Goal: Task Accomplishment & Management: Manage account settings

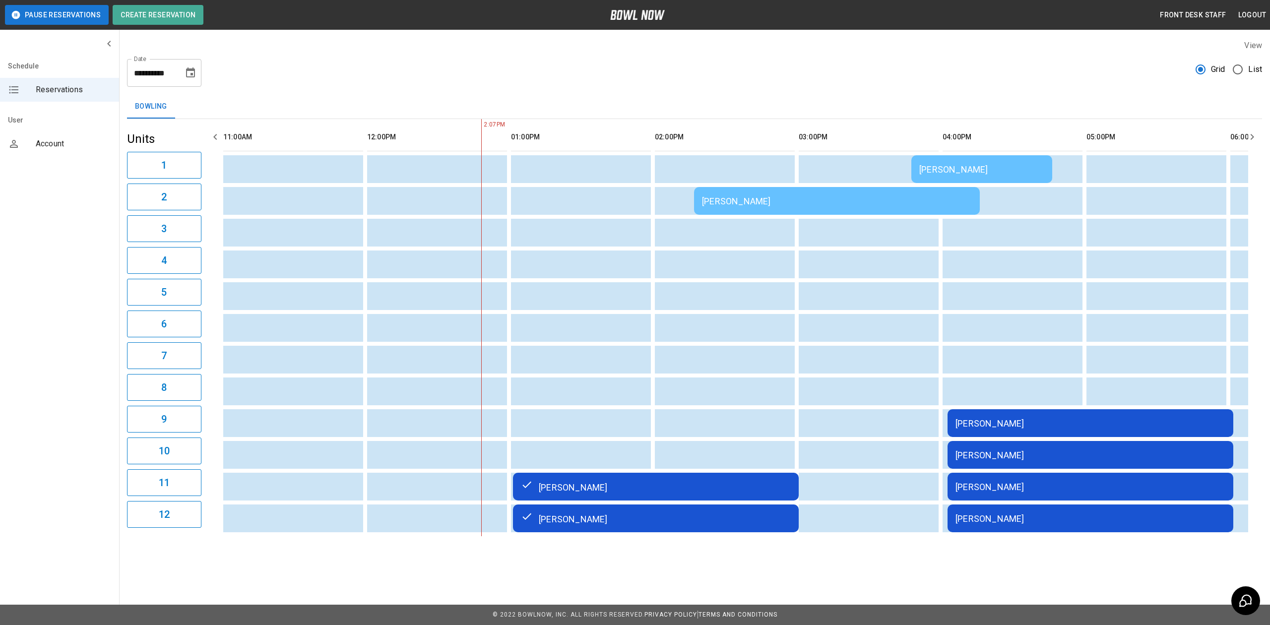
scroll to position [0, 144]
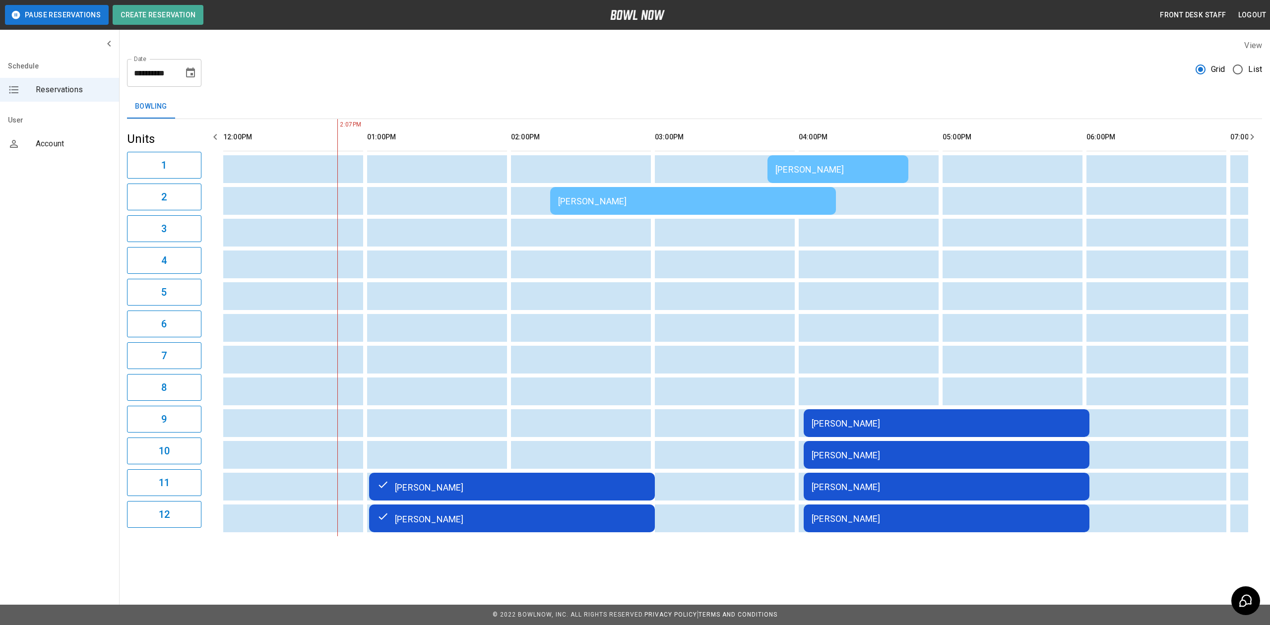
click at [860, 435] on td "[PERSON_NAME]" at bounding box center [947, 423] width 286 height 28
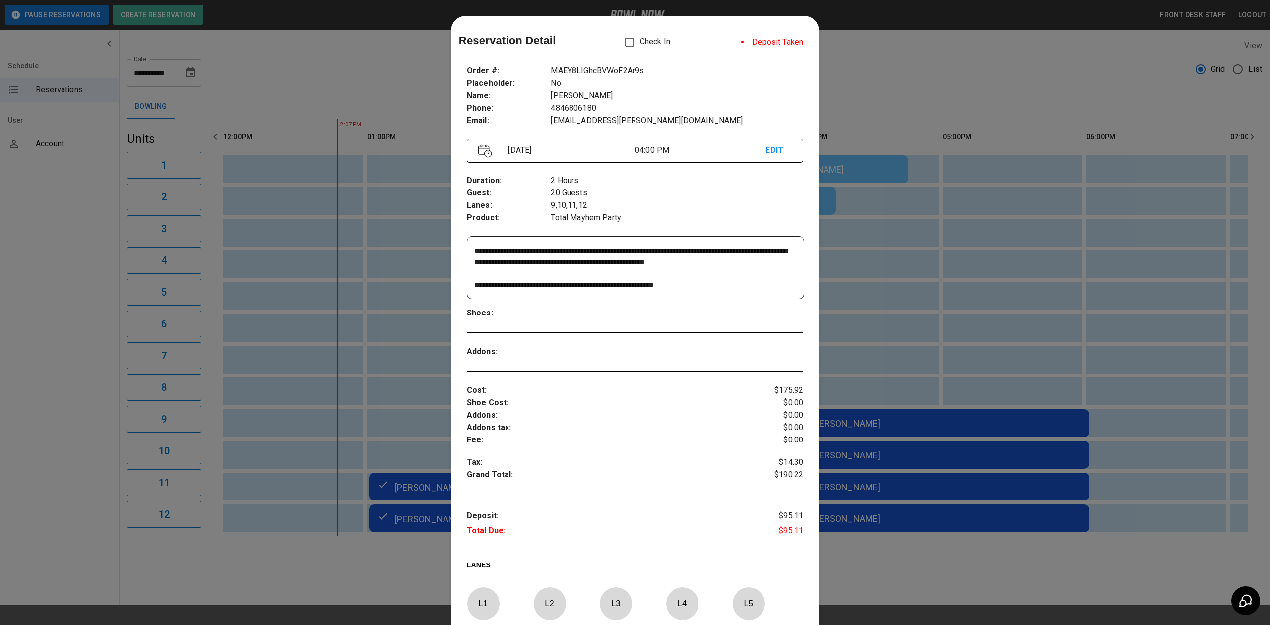
scroll to position [16, 0]
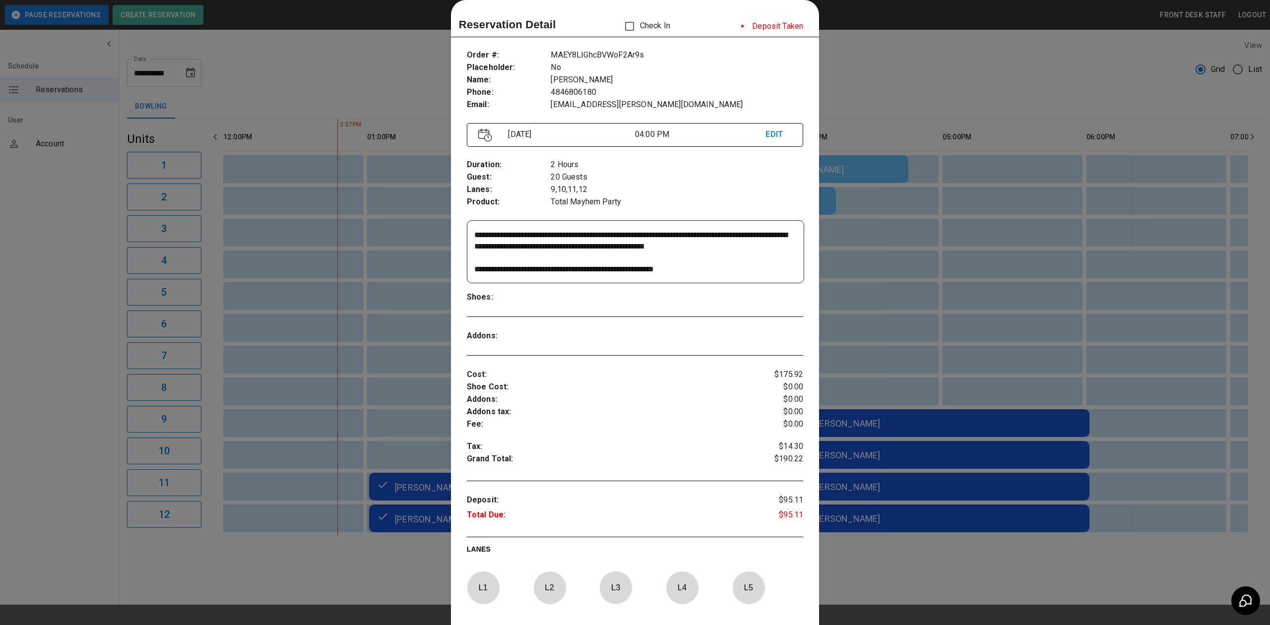
click at [957, 308] on div at bounding box center [635, 312] width 1270 height 625
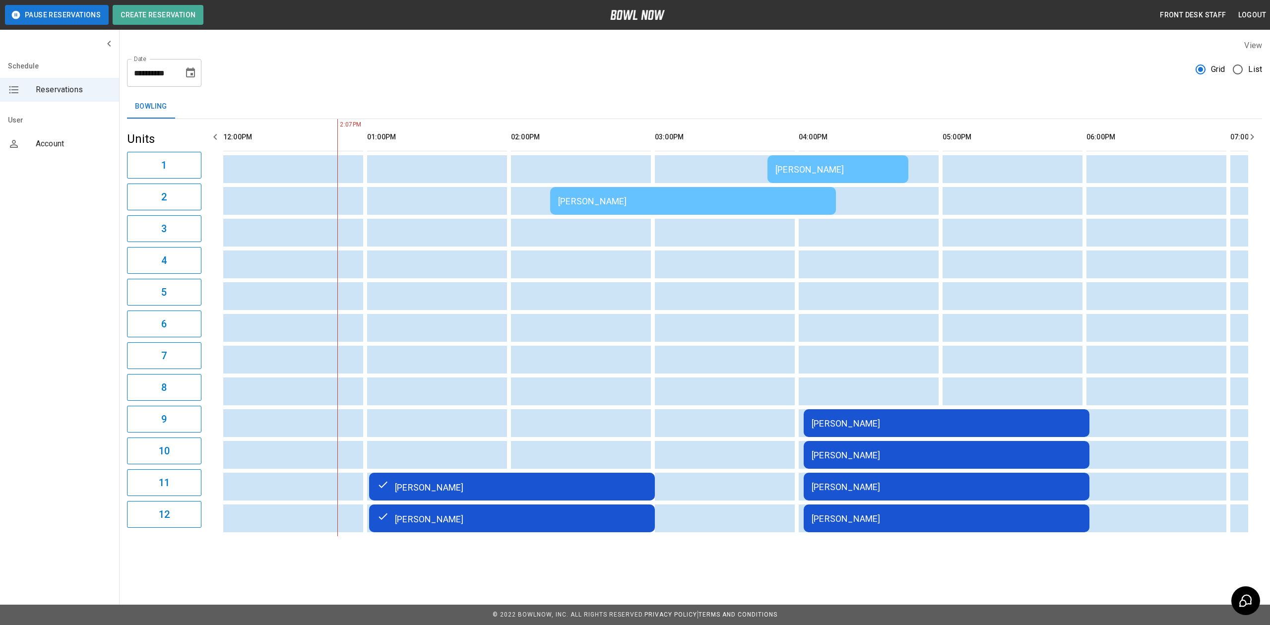
click at [628, 191] on td "[PERSON_NAME]" at bounding box center [693, 201] width 286 height 28
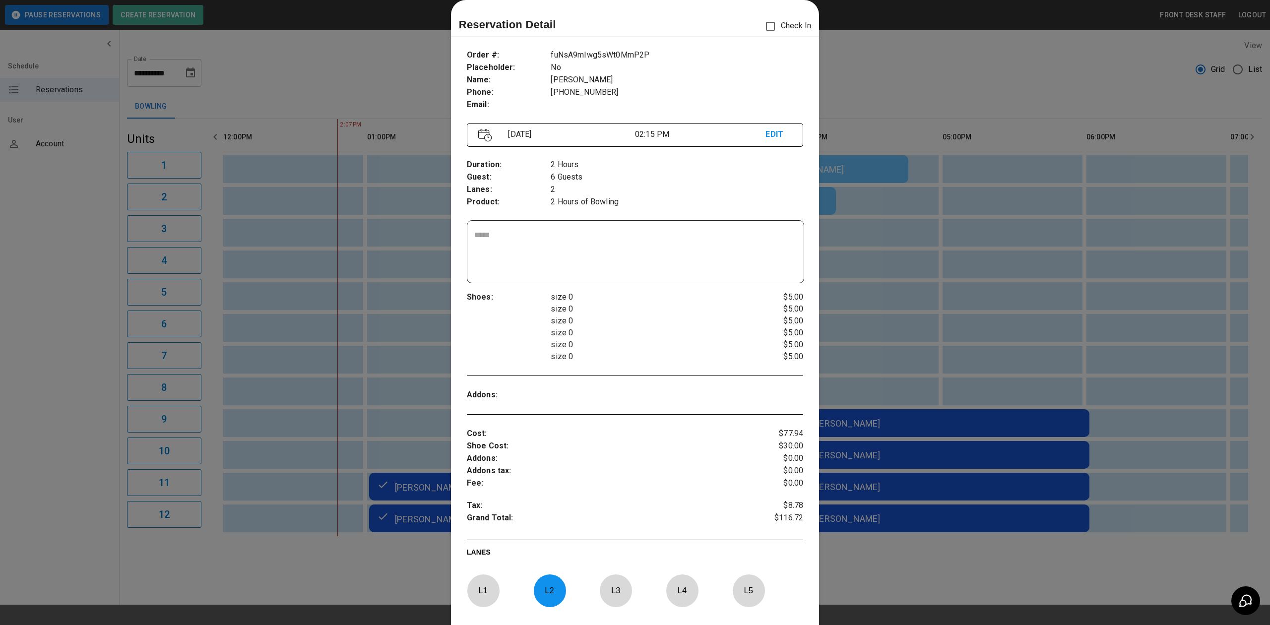
click at [1072, 231] on div at bounding box center [635, 312] width 1270 height 625
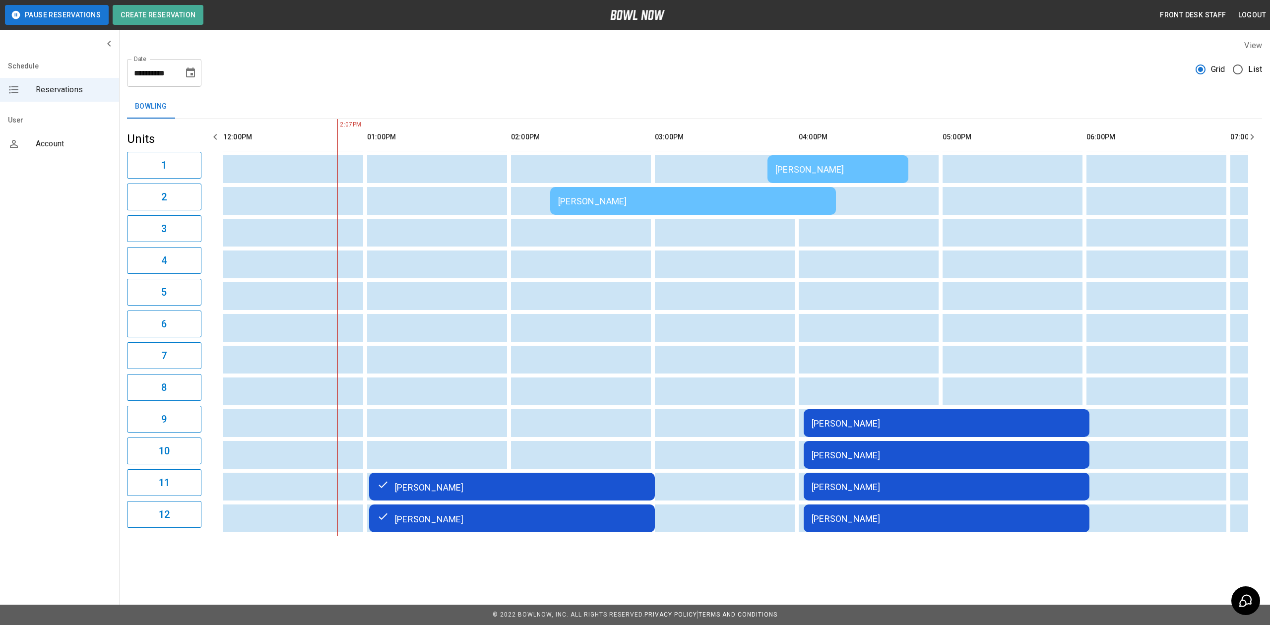
click at [617, 211] on td "Kristy Geraghty" at bounding box center [693, 201] width 286 height 28
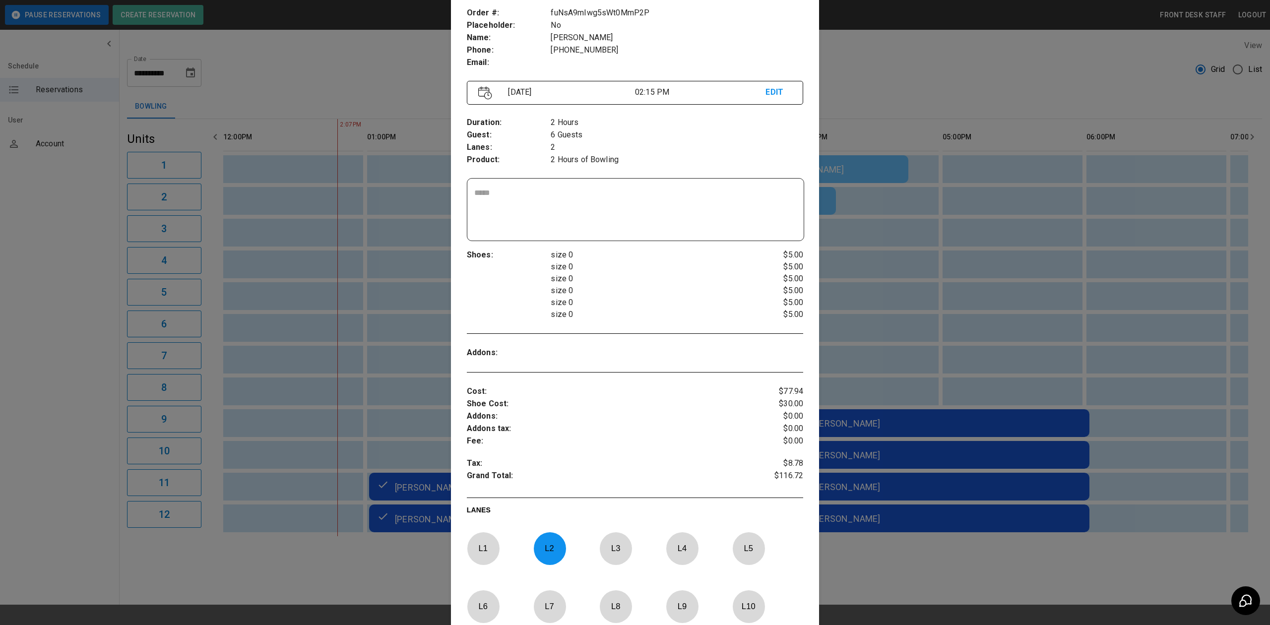
scroll to position [82, 0]
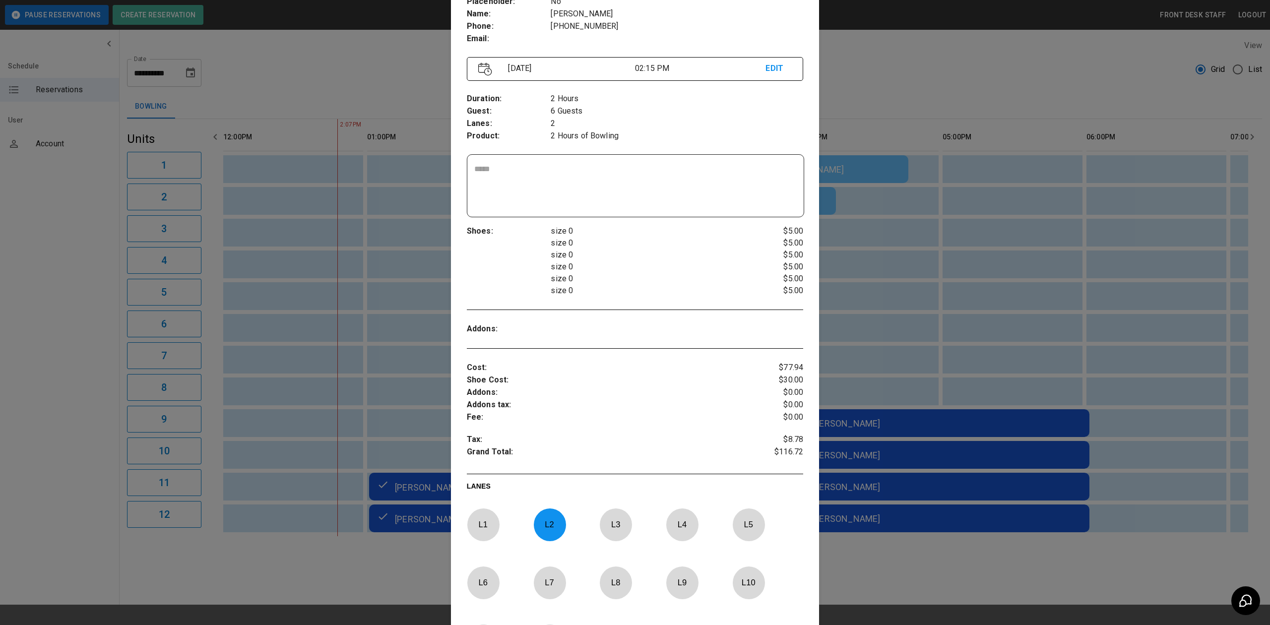
click at [550, 518] on p "L 2" at bounding box center [549, 524] width 33 height 23
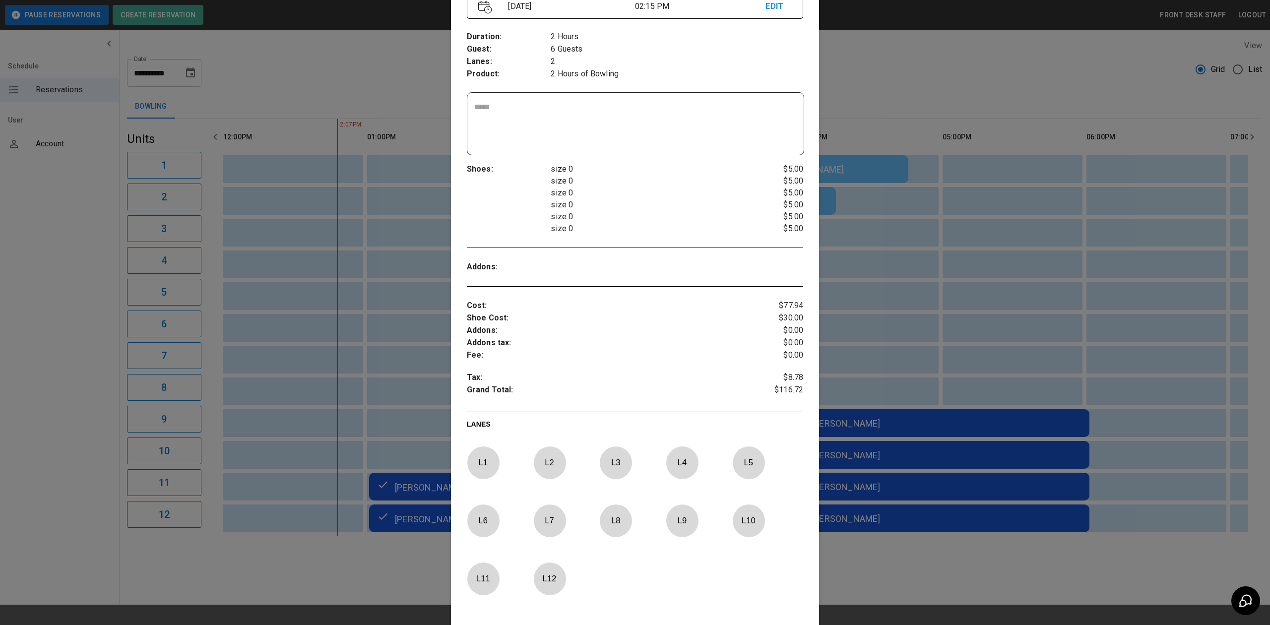
scroll to position [214, 0]
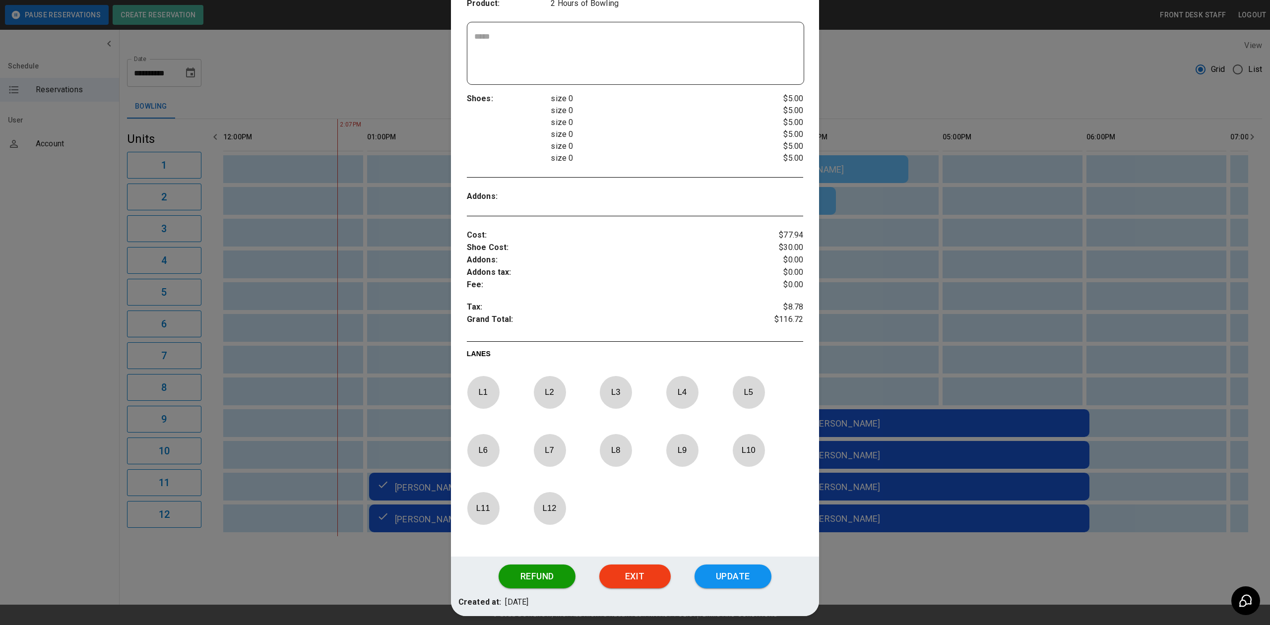
drag, startPoint x: 481, startPoint y: 455, endPoint x: 497, endPoint y: 461, distance: 17.0
click at [481, 455] on p "L 6" at bounding box center [483, 450] width 33 height 23
click at [725, 578] on button "Update" at bounding box center [733, 577] width 77 height 24
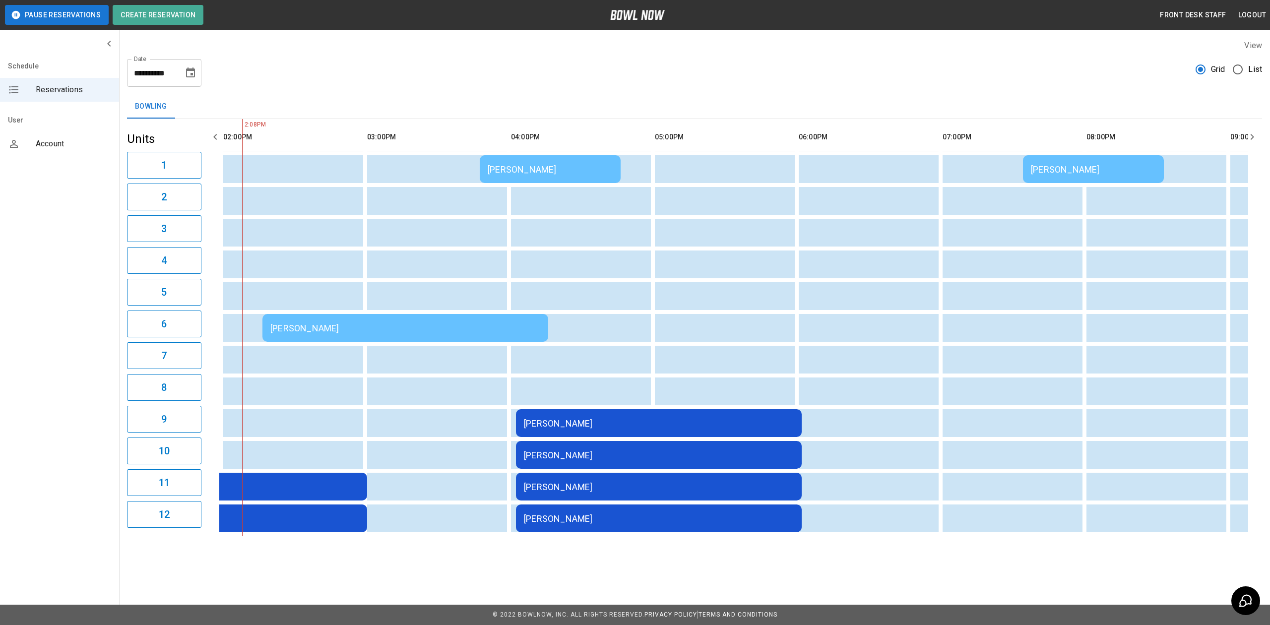
click at [453, 329] on div "Kristy Geraghty" at bounding box center [405, 328] width 270 height 10
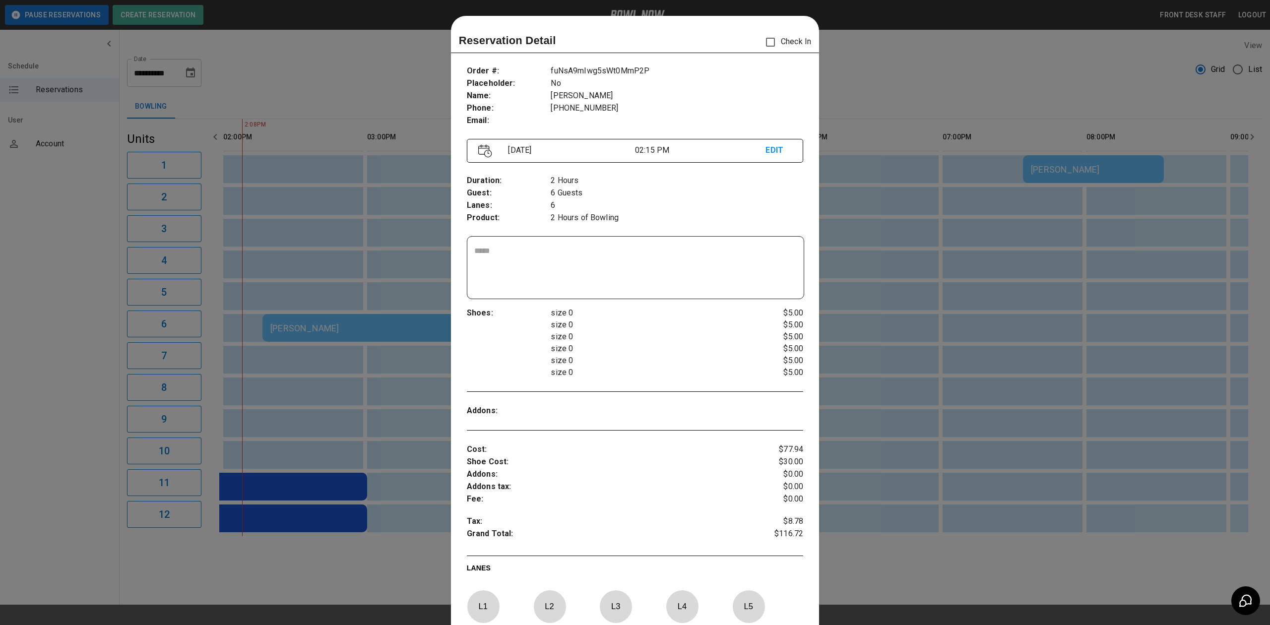
scroll to position [16, 0]
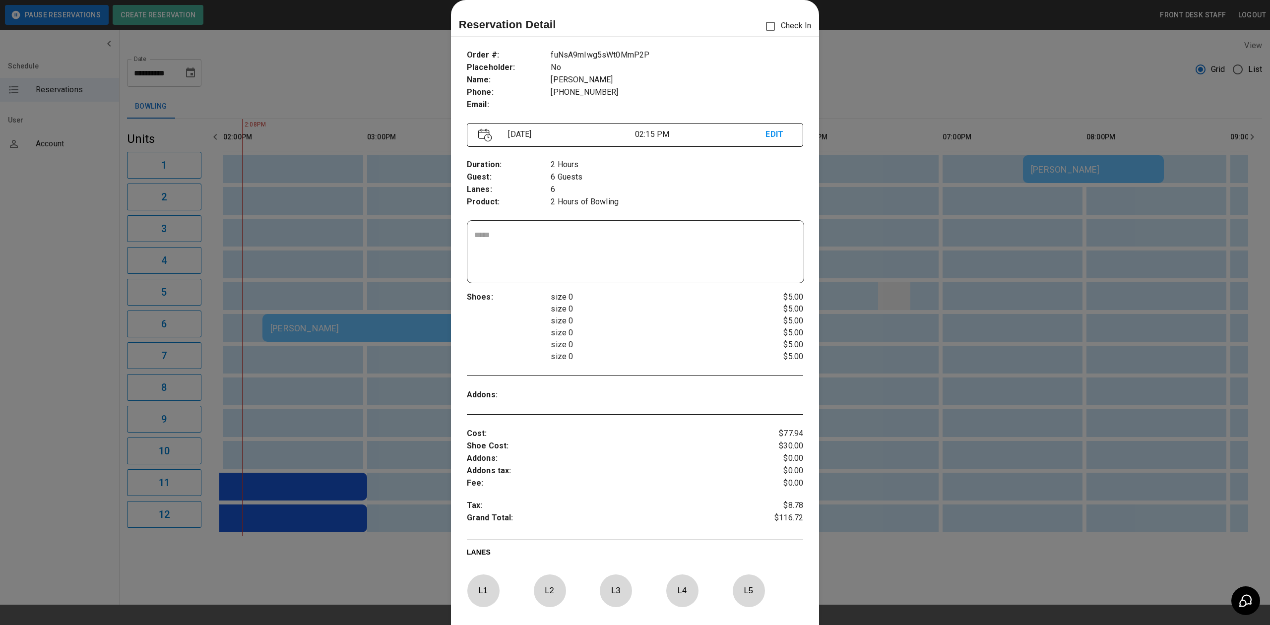
click at [900, 310] on div at bounding box center [635, 312] width 1270 height 625
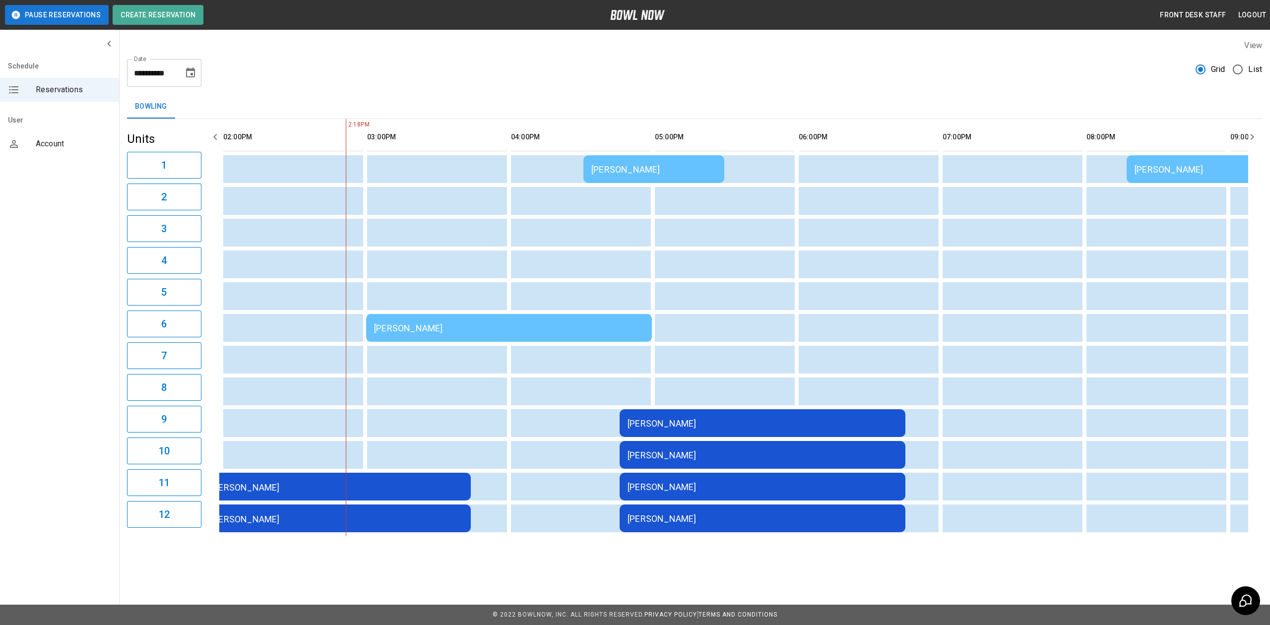
scroll to position [0, 328]
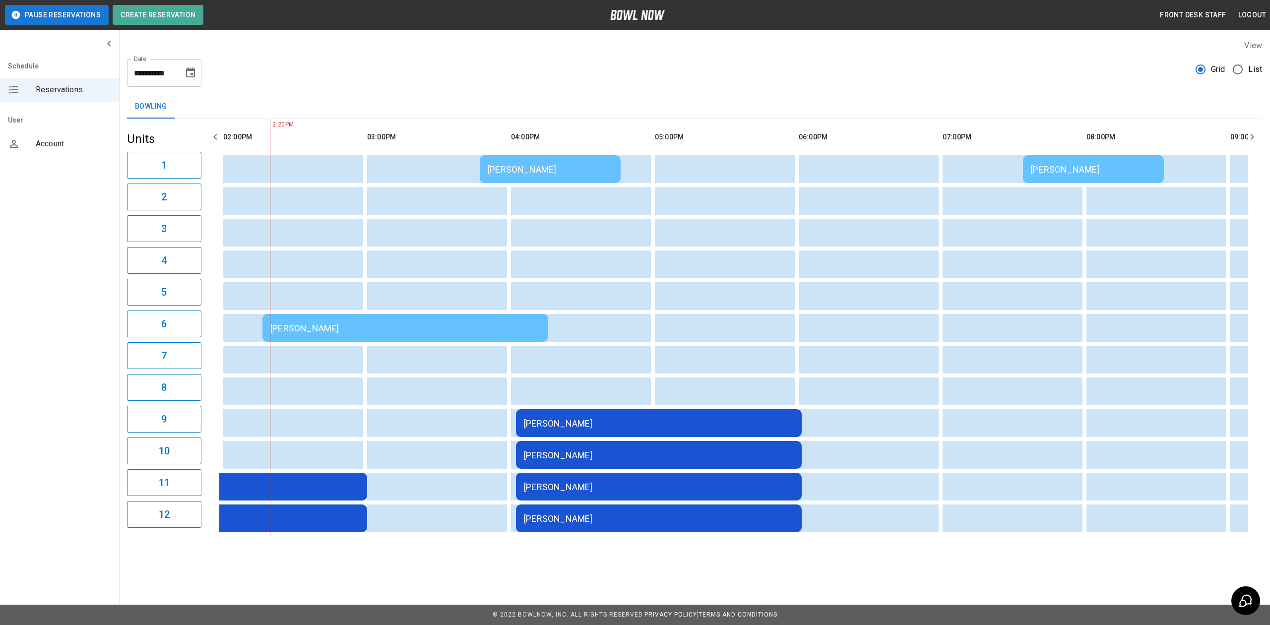
click at [477, 331] on div "[PERSON_NAME]" at bounding box center [405, 328] width 270 height 10
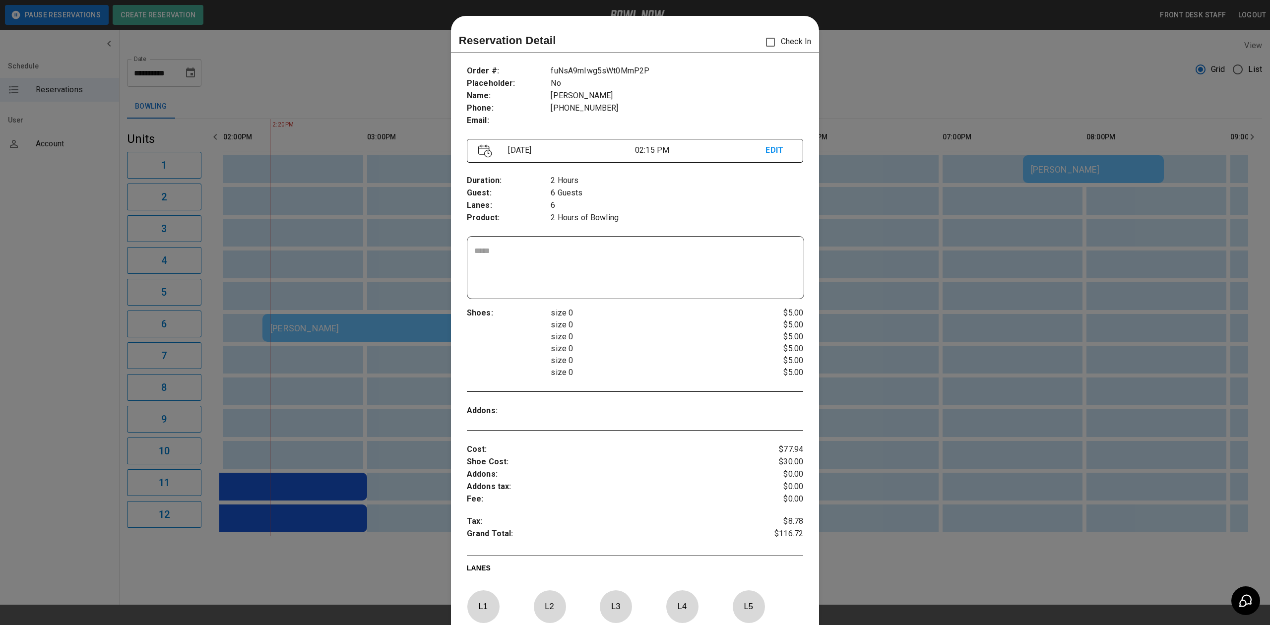
scroll to position [16, 0]
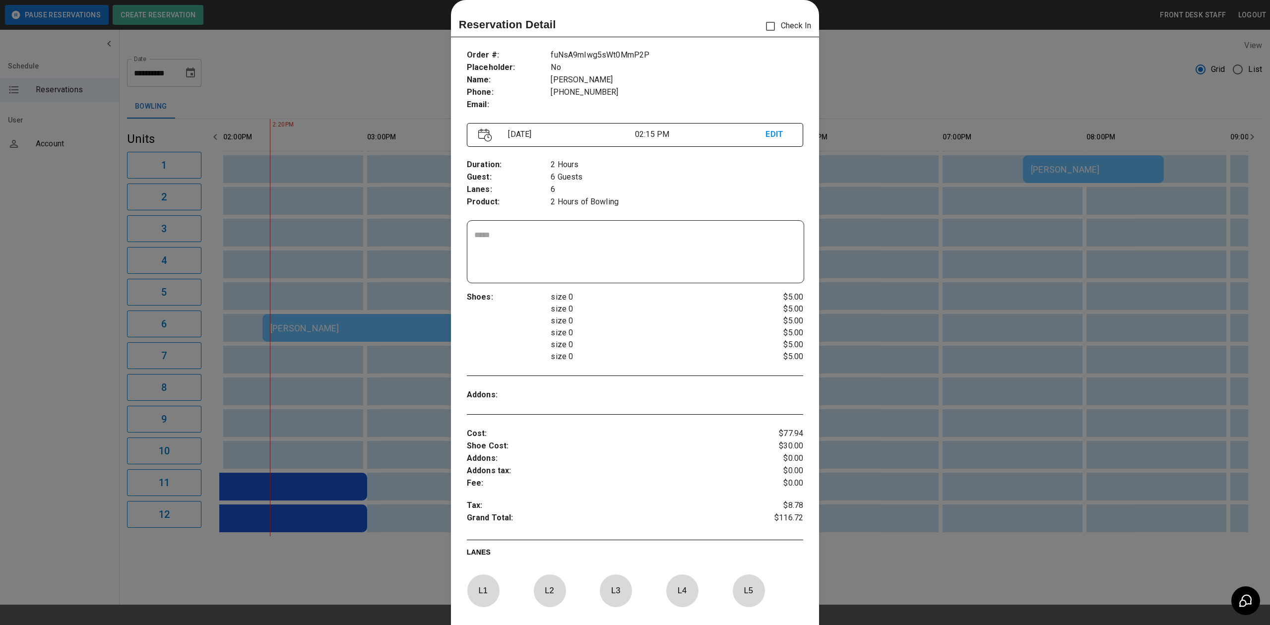
click at [1124, 424] on div at bounding box center [635, 312] width 1270 height 625
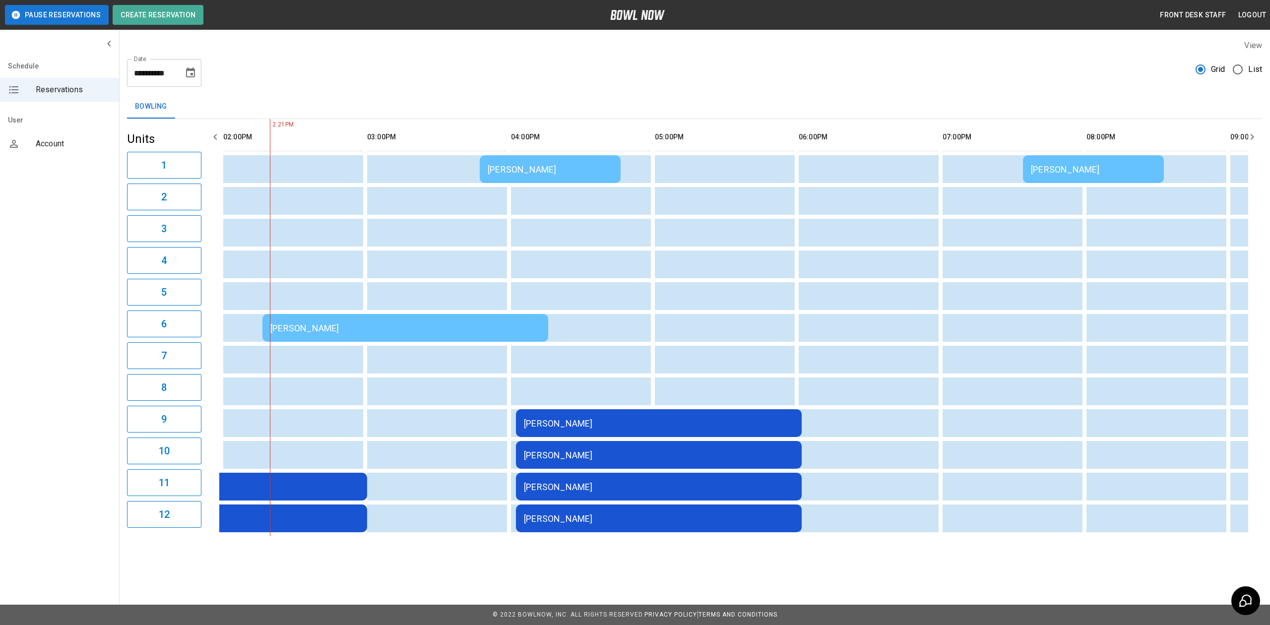
click at [340, 334] on td "[PERSON_NAME]" at bounding box center [405, 328] width 286 height 28
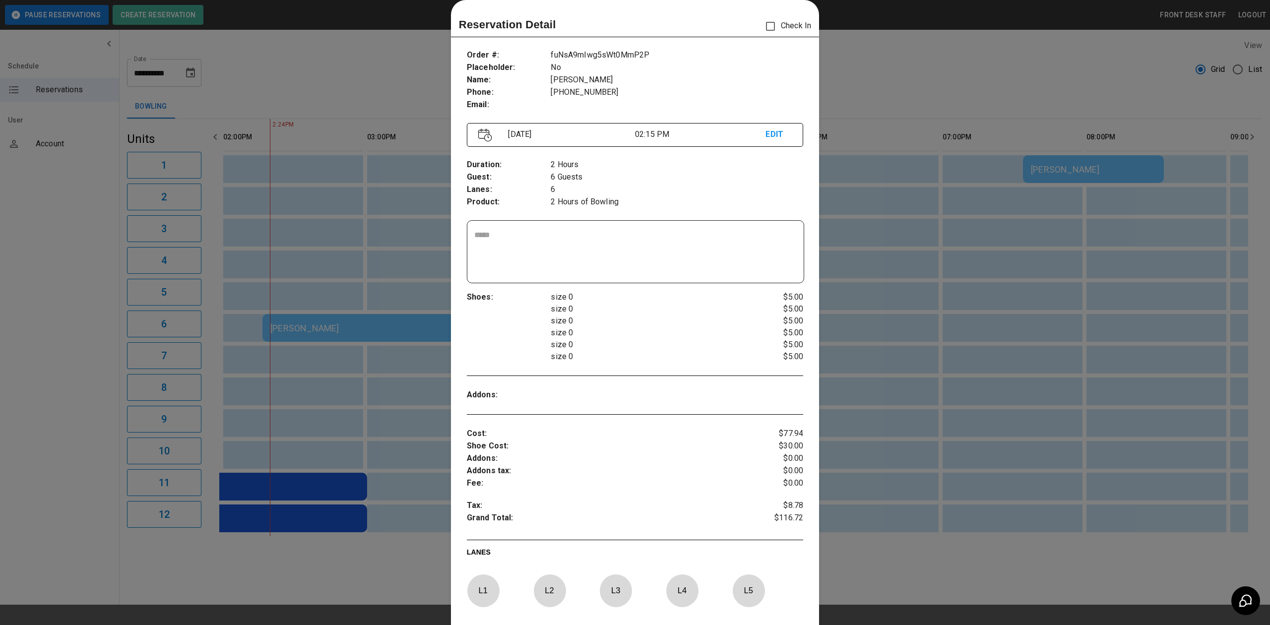
click at [977, 274] on div at bounding box center [635, 312] width 1270 height 625
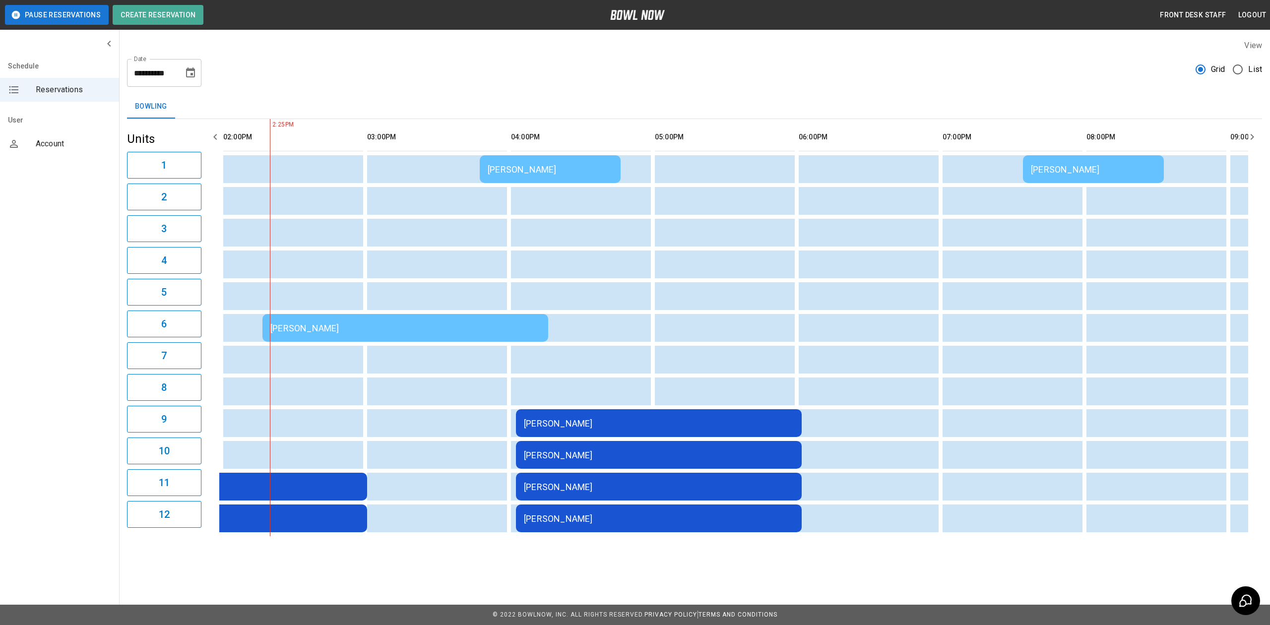
click at [330, 332] on div "[PERSON_NAME]" at bounding box center [405, 328] width 270 height 10
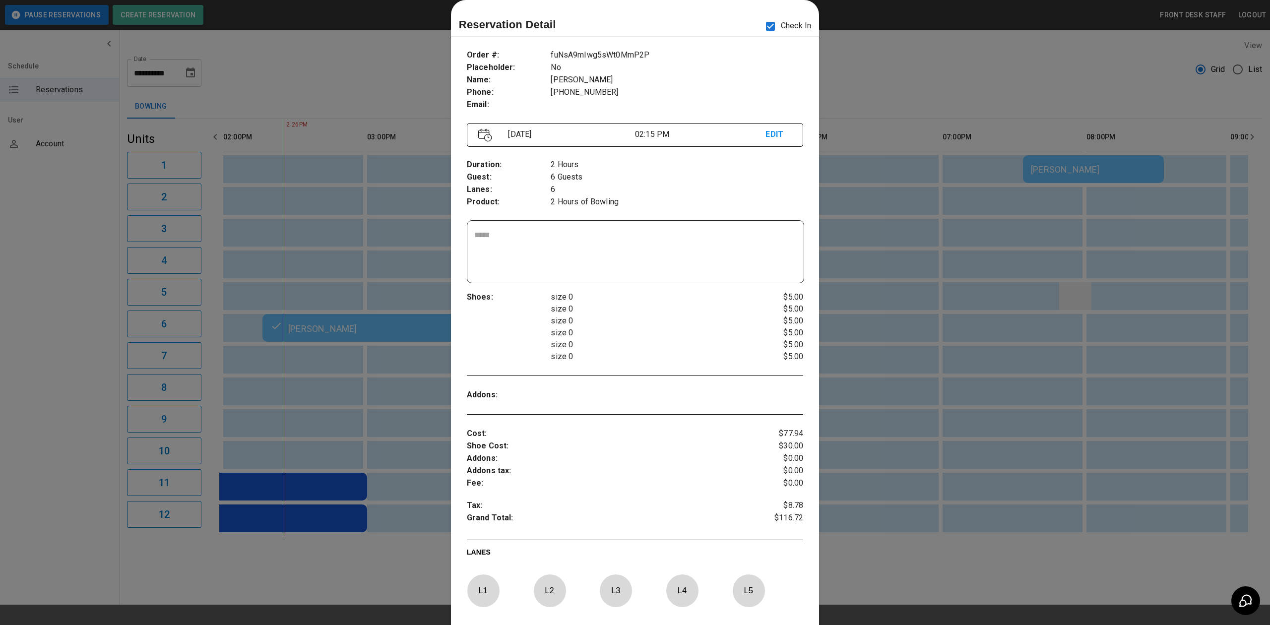
drag, startPoint x: 1089, startPoint y: 286, endPoint x: 1067, endPoint y: 290, distance: 23.3
click at [1089, 286] on div at bounding box center [635, 312] width 1270 height 625
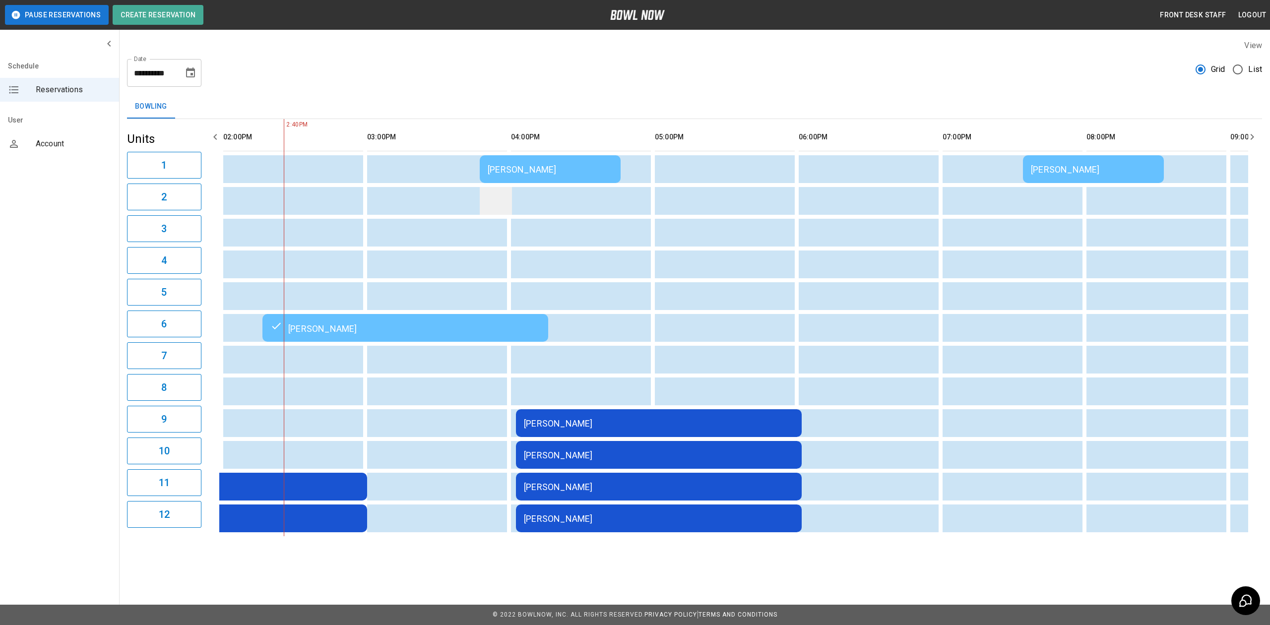
click at [483, 187] on td "sticky table" at bounding box center [496, 201] width 32 height 28
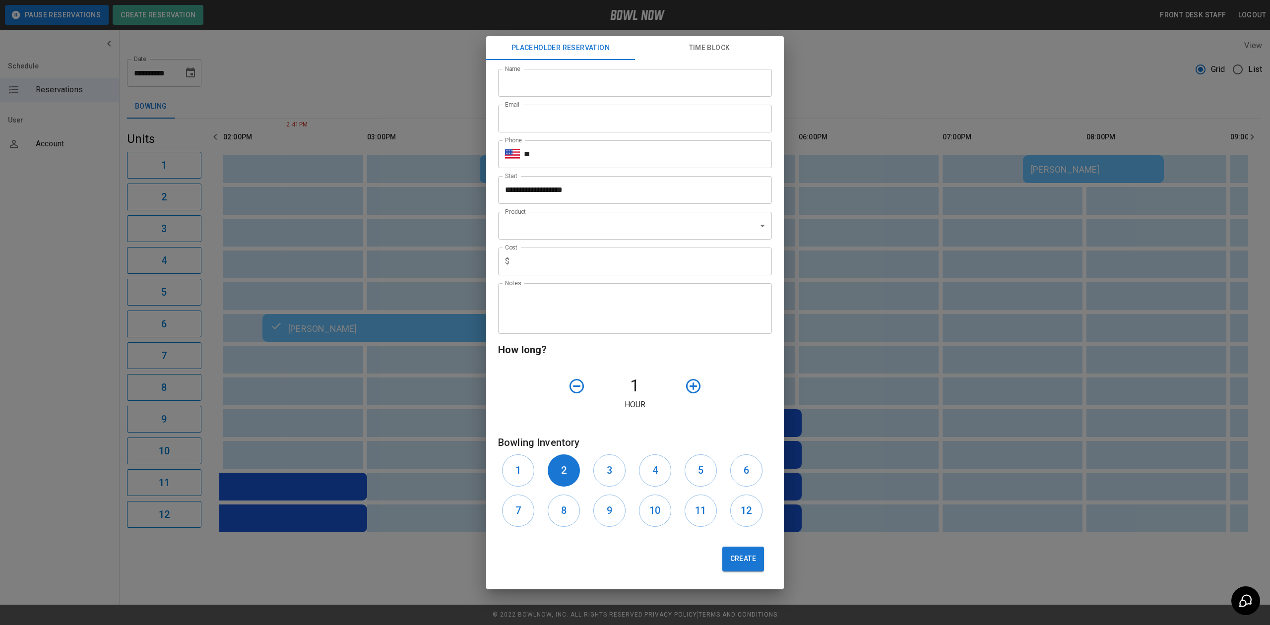
drag, startPoint x: 960, startPoint y: 254, endPoint x: 544, endPoint y: 185, distance: 421.9
click at [960, 254] on div "**********" at bounding box center [635, 312] width 1270 height 625
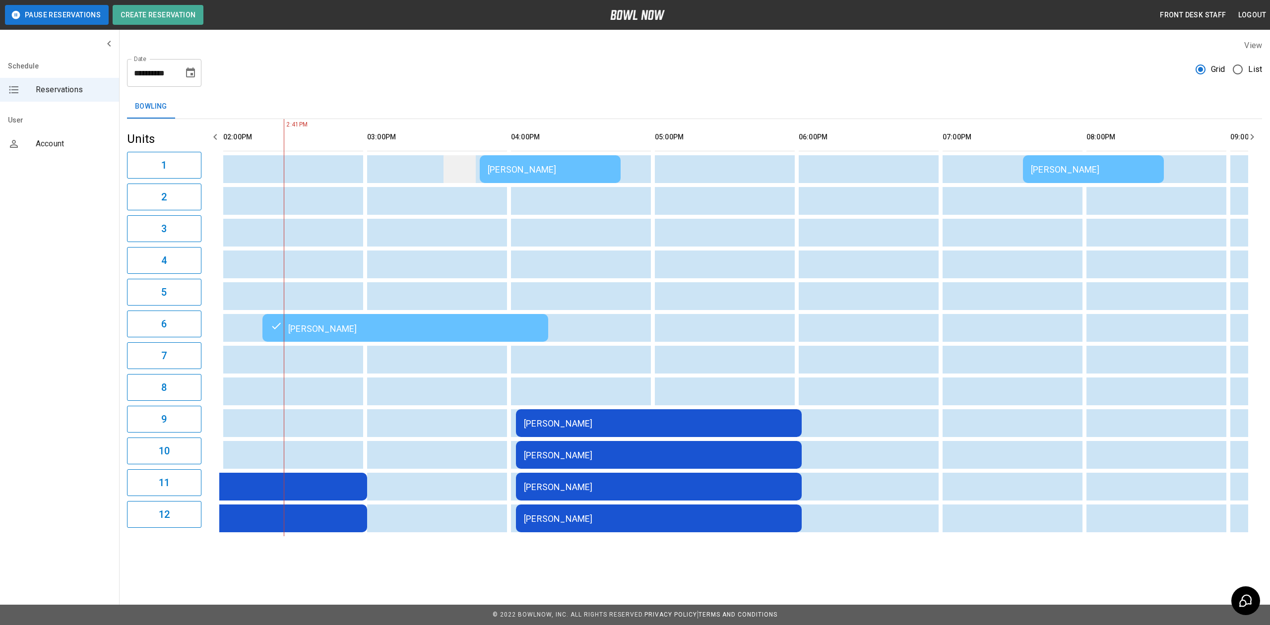
click at [474, 168] on td "sticky table" at bounding box center [460, 169] width 32 height 28
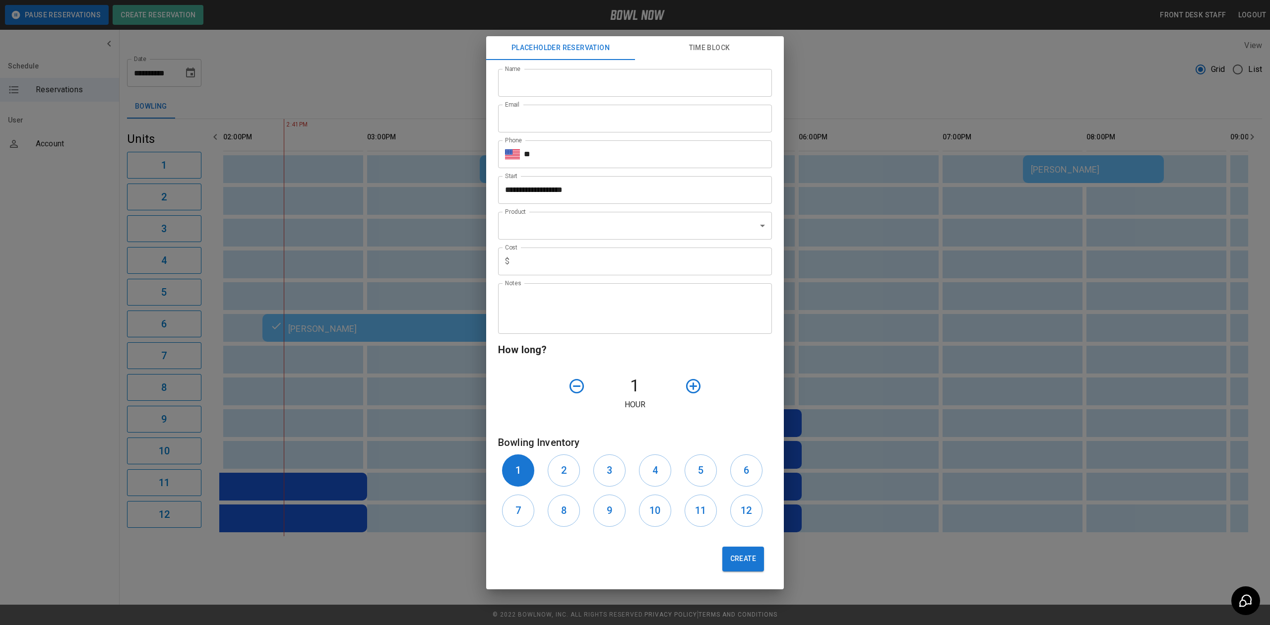
drag, startPoint x: 852, startPoint y: 185, endPoint x: 690, endPoint y: 193, distance: 162.9
click at [852, 185] on div "**********" at bounding box center [635, 312] width 1270 height 625
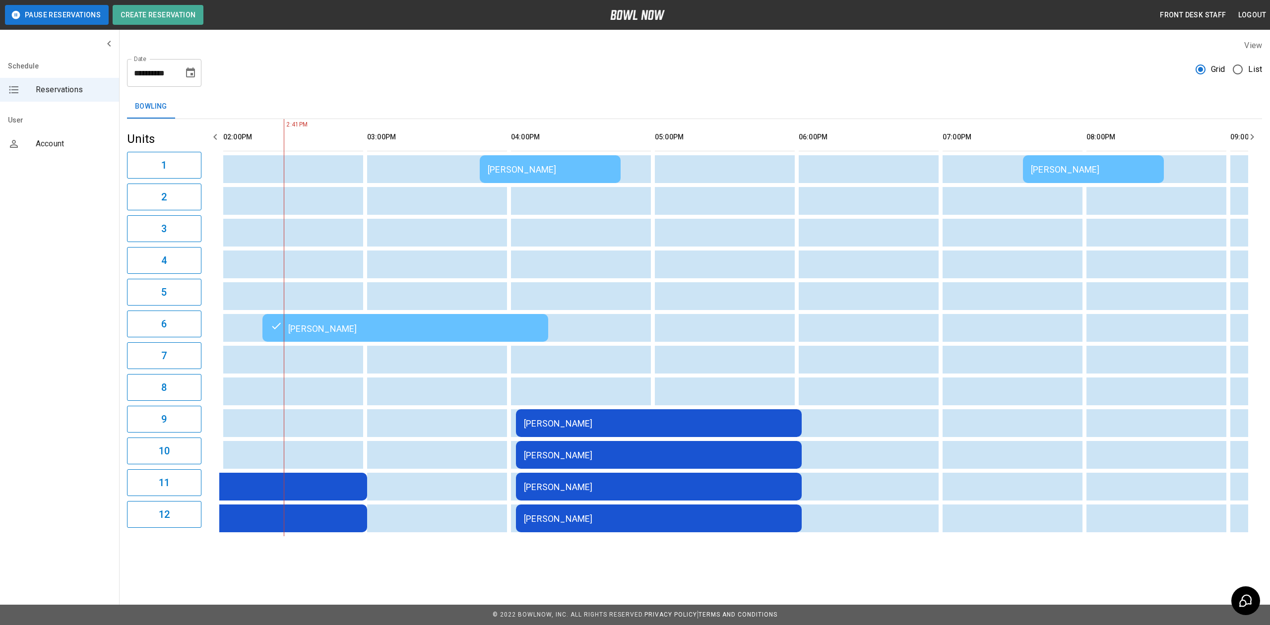
click at [572, 180] on td "[PERSON_NAME]" at bounding box center [550, 169] width 141 height 28
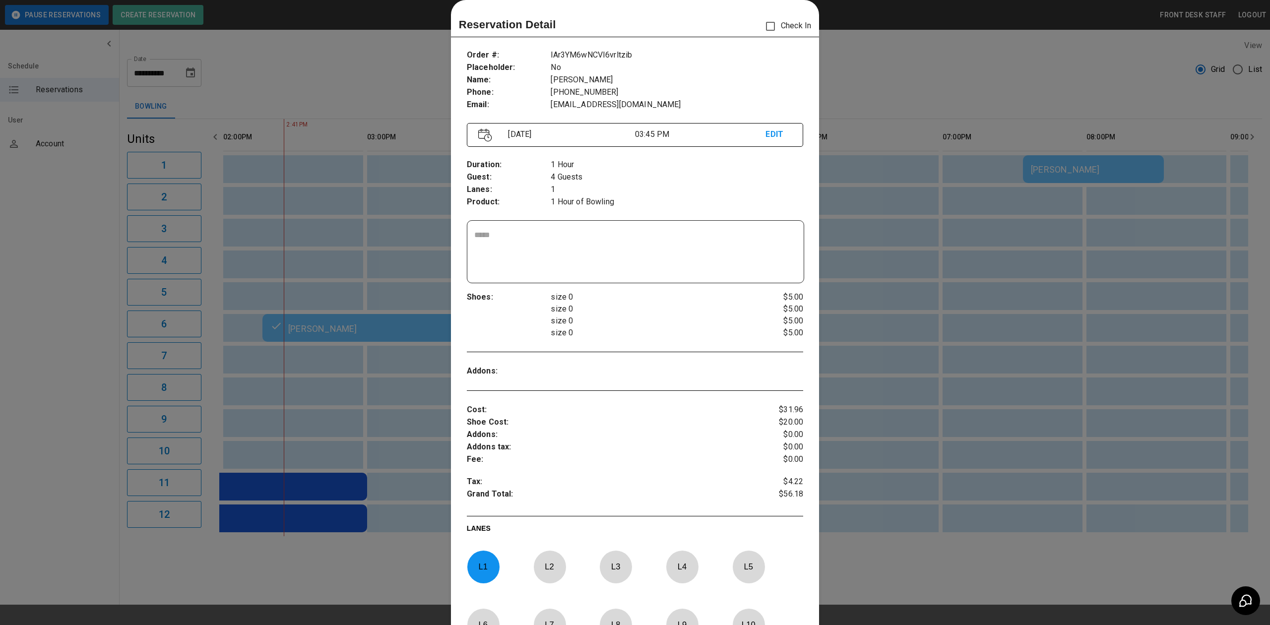
click at [992, 193] on div at bounding box center [635, 312] width 1270 height 625
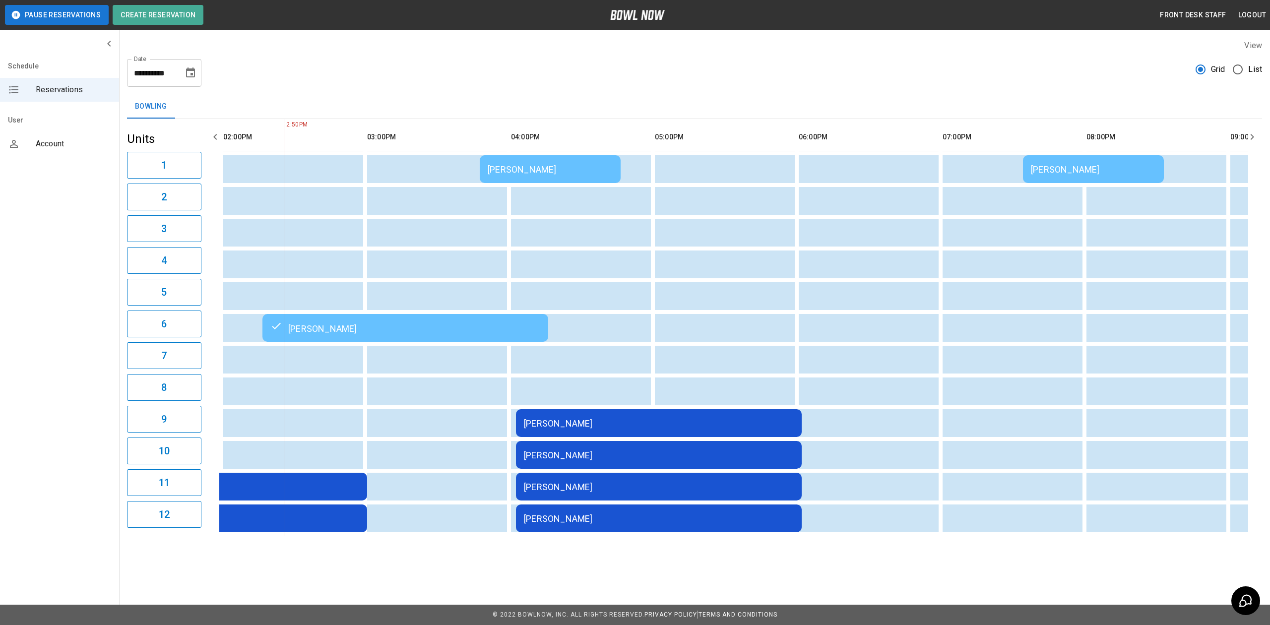
click at [1094, 178] on td "[PERSON_NAME]" at bounding box center [1093, 169] width 141 height 28
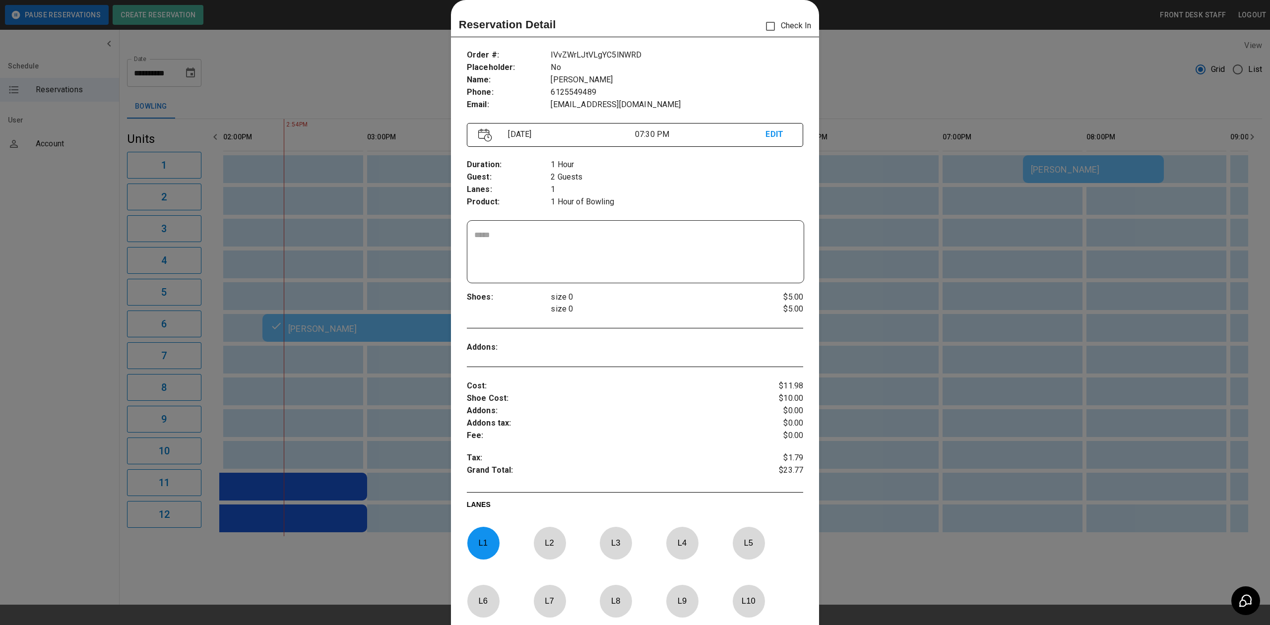
click at [1099, 163] on div at bounding box center [635, 312] width 1270 height 625
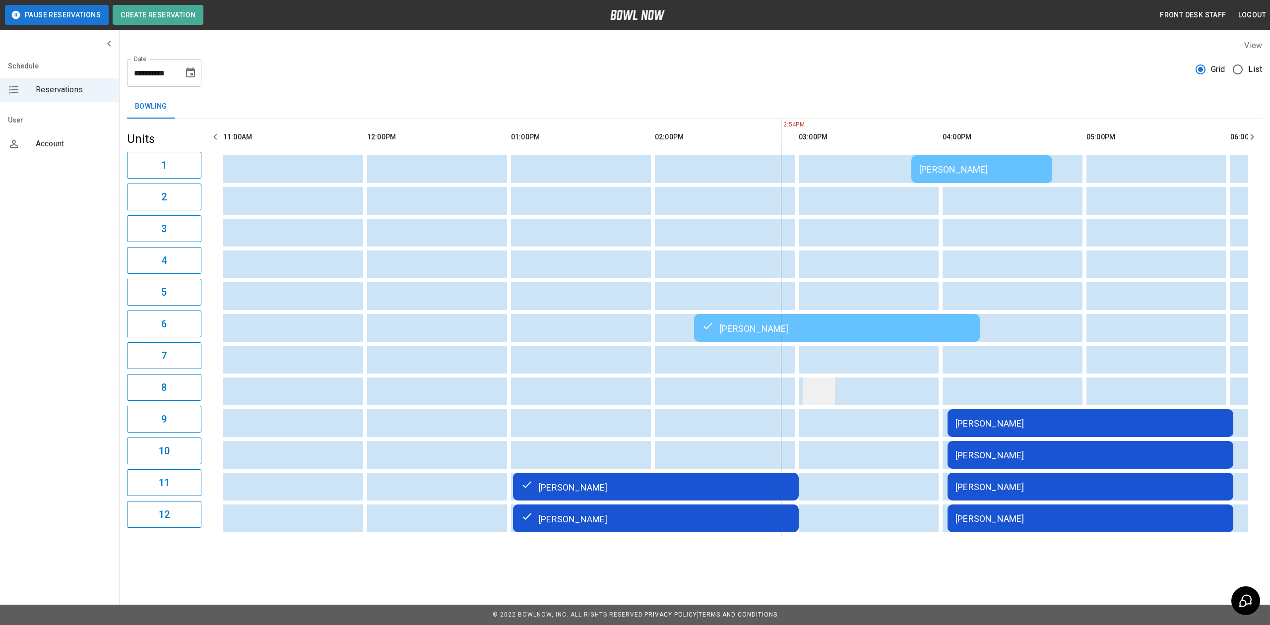
scroll to position [0, 432]
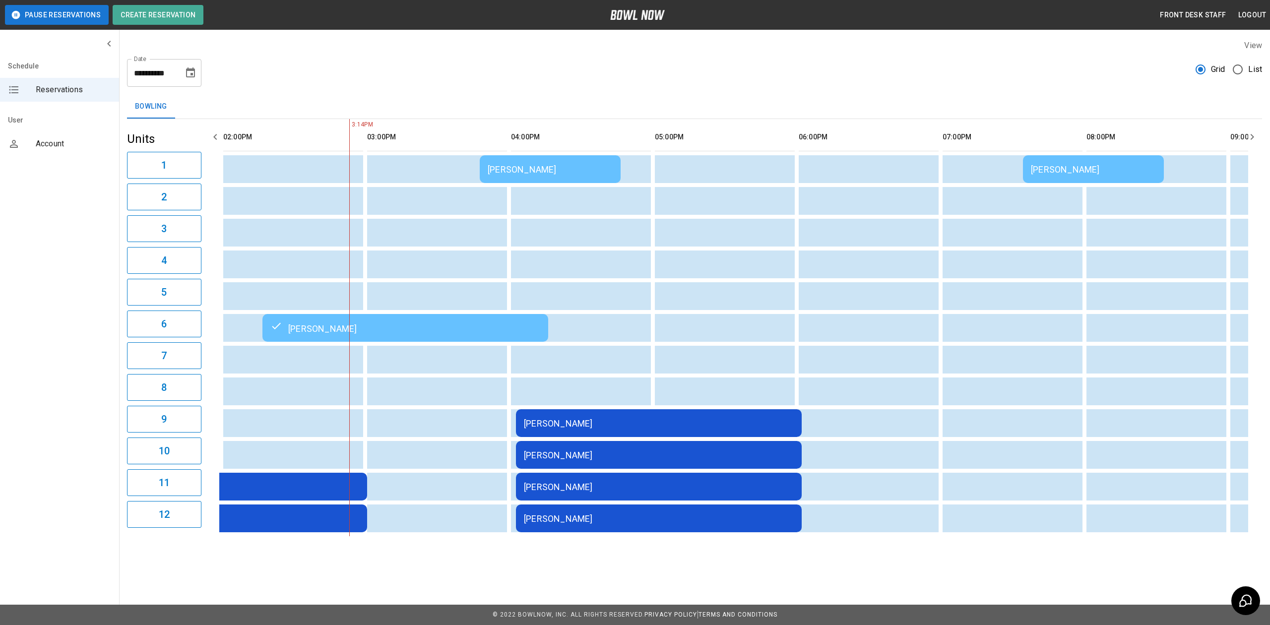
click at [607, 410] on td "[PERSON_NAME]" at bounding box center [659, 423] width 286 height 28
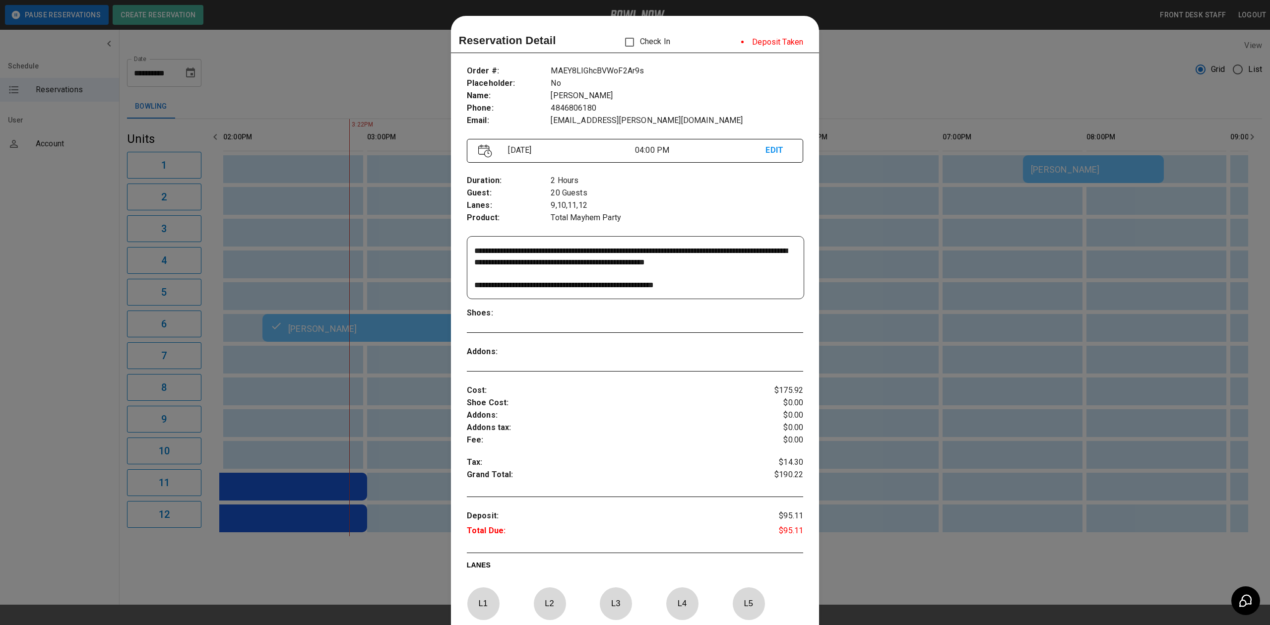
scroll to position [16, 0]
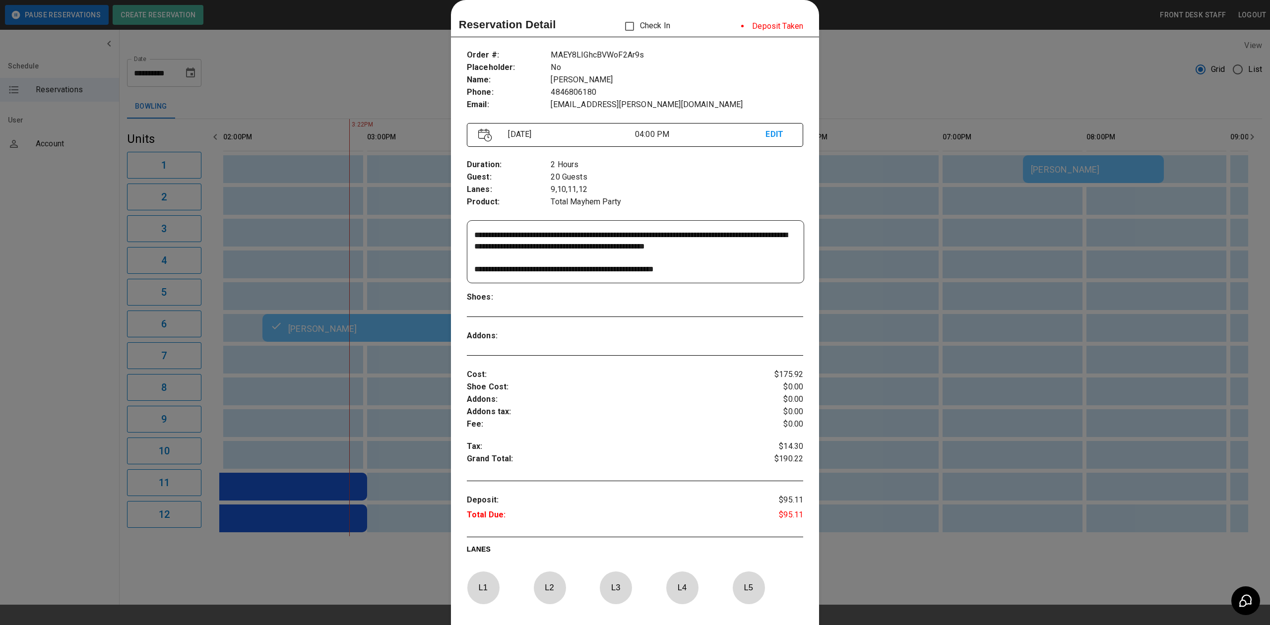
drag, startPoint x: 698, startPoint y: 231, endPoint x: 763, endPoint y: 234, distance: 65.6
click at [763, 234] on textarea "**********" at bounding box center [634, 252] width 320 height 46
click at [764, 269] on textarea "**********" at bounding box center [634, 252] width 320 height 46
drag, startPoint x: 742, startPoint y: 244, endPoint x: 603, endPoint y: 244, distance: 138.9
click at [603, 244] on textarea "**********" at bounding box center [634, 252] width 320 height 46
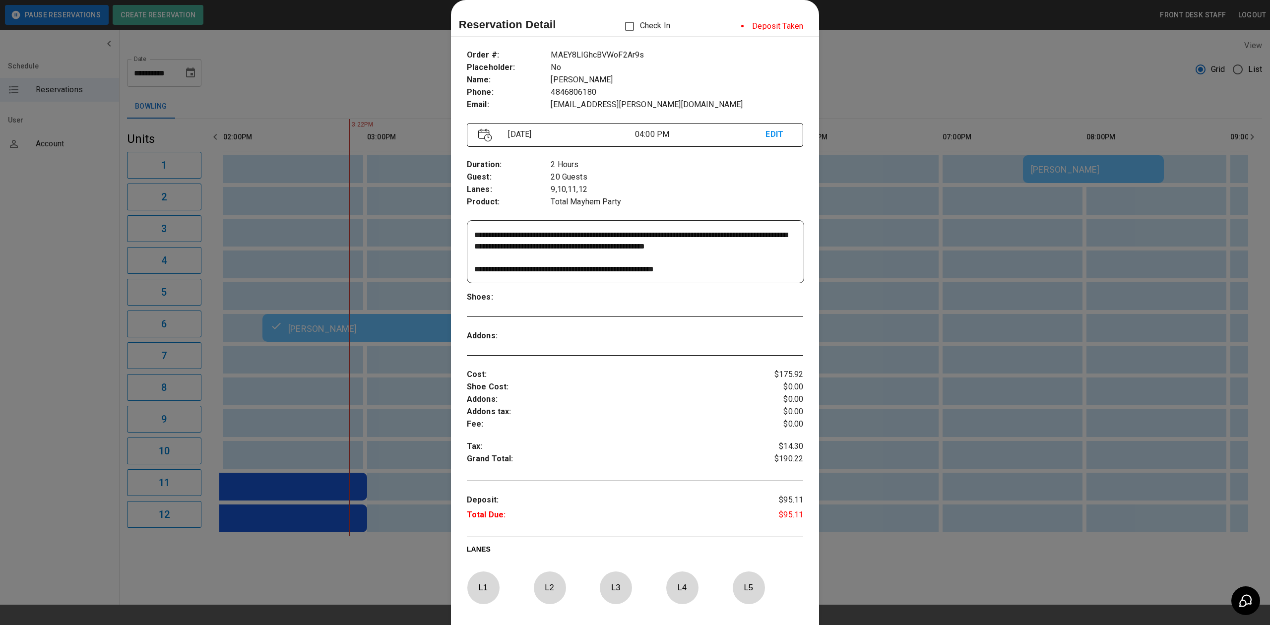
click at [682, 255] on textarea "**********" at bounding box center [634, 252] width 320 height 46
drag, startPoint x: 620, startPoint y: 264, endPoint x: 483, endPoint y: 277, distance: 137.0
click at [476, 282] on div "**********" at bounding box center [635, 252] width 336 height 62
click at [606, 258] on textarea "**********" at bounding box center [634, 252] width 320 height 46
drag, startPoint x: 869, startPoint y: 219, endPoint x: 863, endPoint y: 211, distance: 9.9
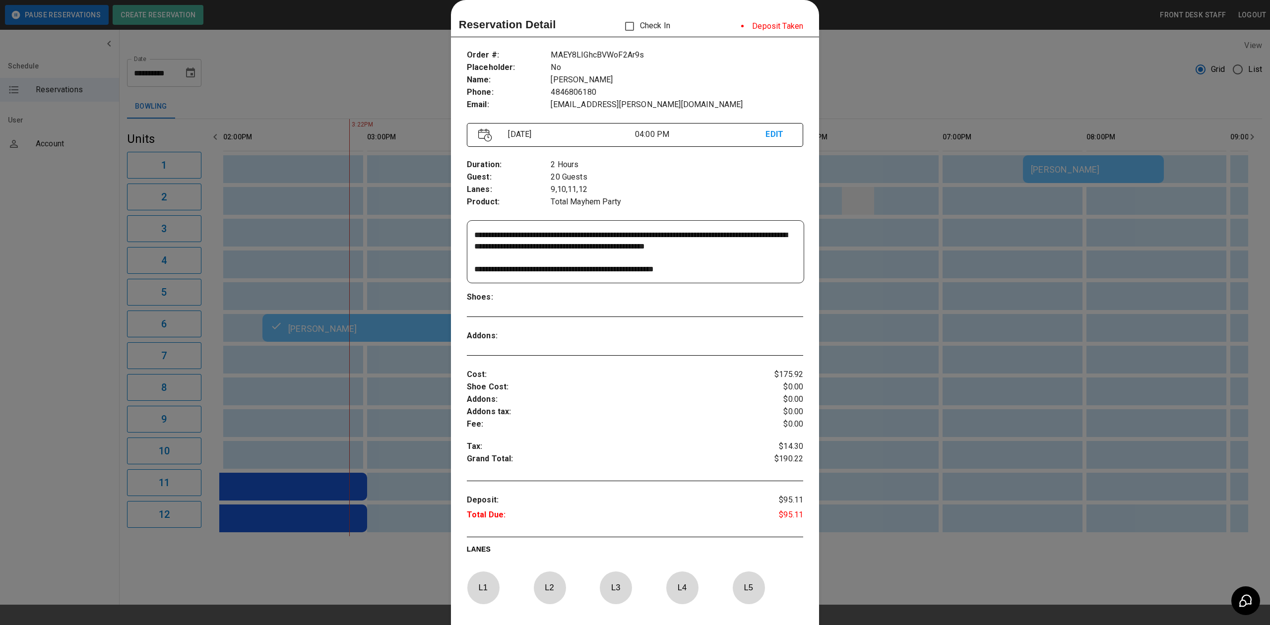
click at [868, 219] on div at bounding box center [635, 312] width 1270 height 625
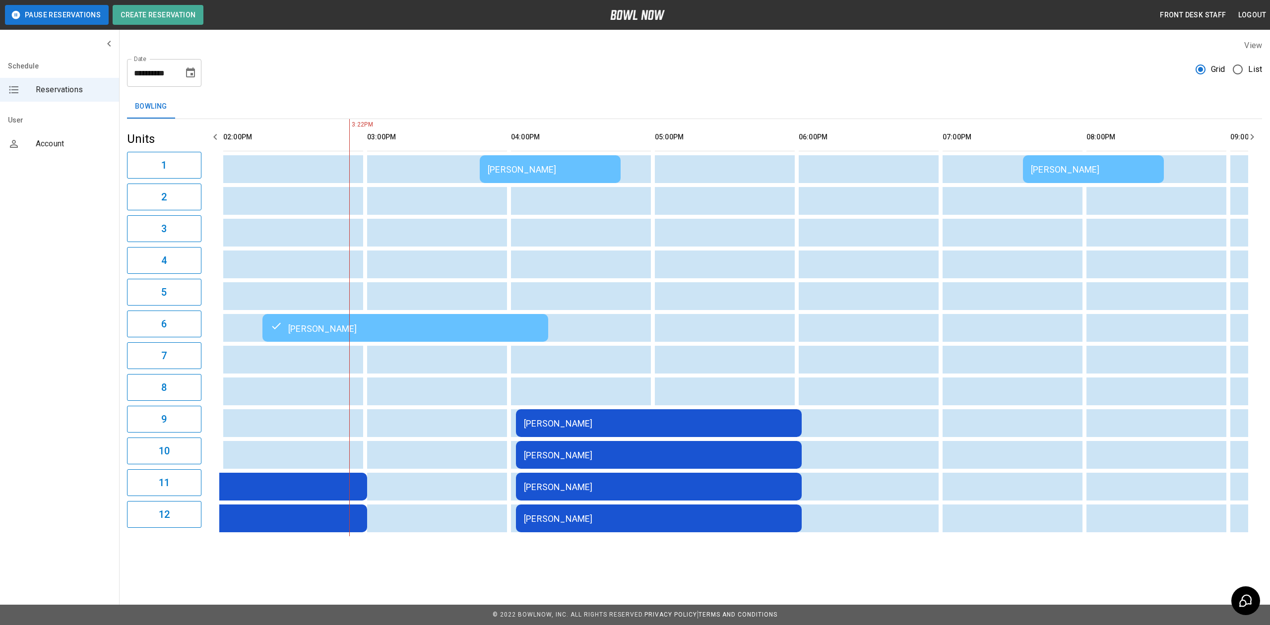
click at [558, 432] on td "Rick Walker" at bounding box center [659, 423] width 286 height 28
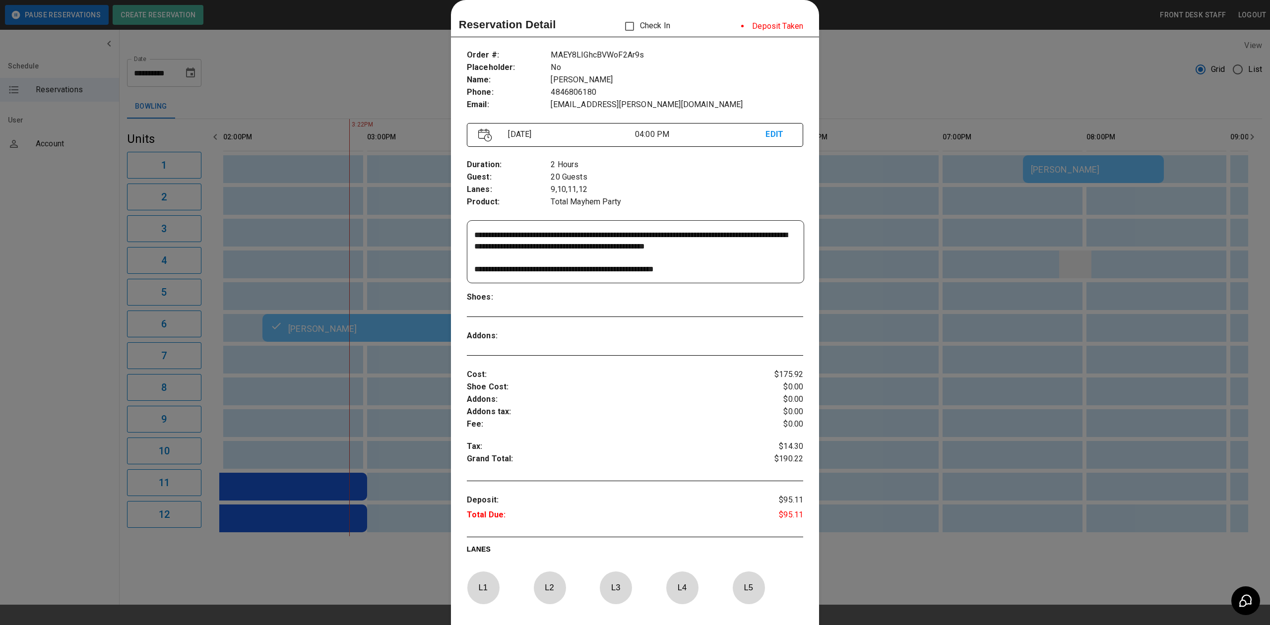
click at [1117, 268] on div at bounding box center [635, 312] width 1270 height 625
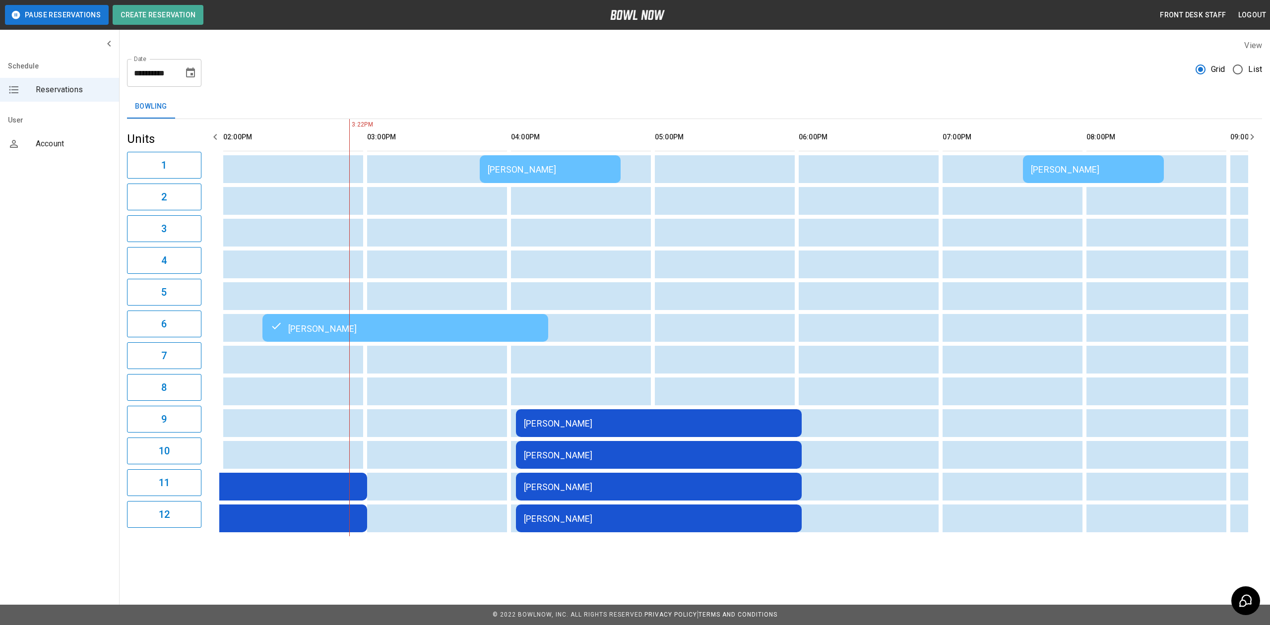
click at [548, 182] on td "Ashley Bera" at bounding box center [550, 169] width 141 height 28
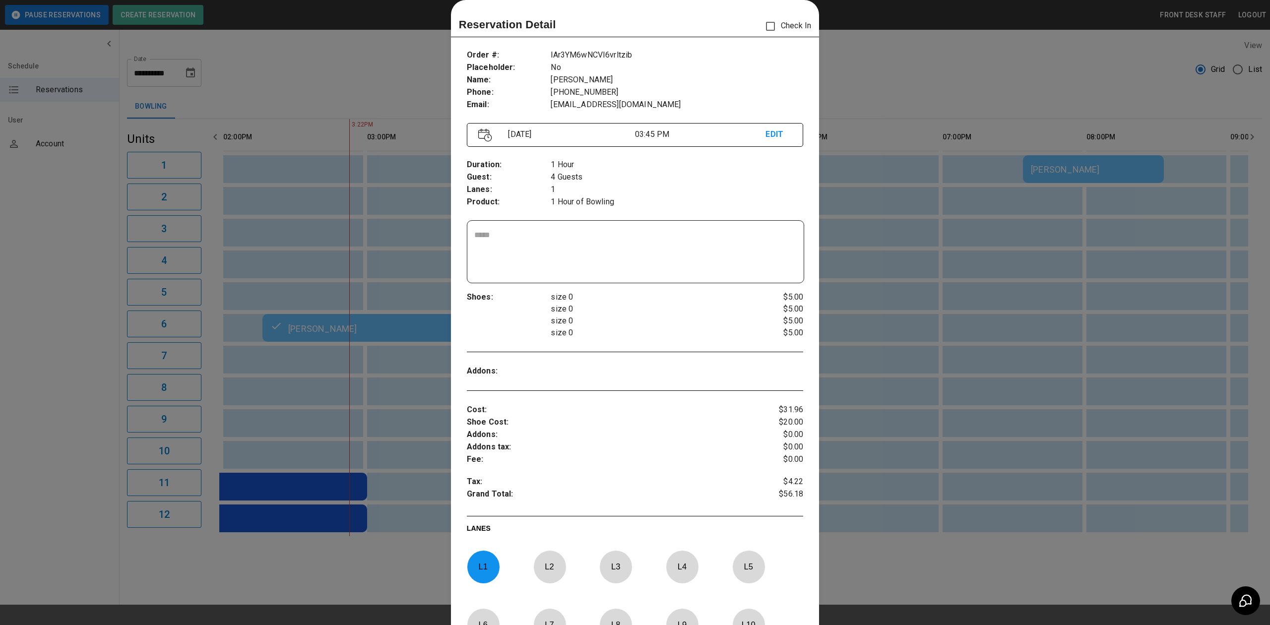
click at [917, 470] on div at bounding box center [635, 312] width 1270 height 625
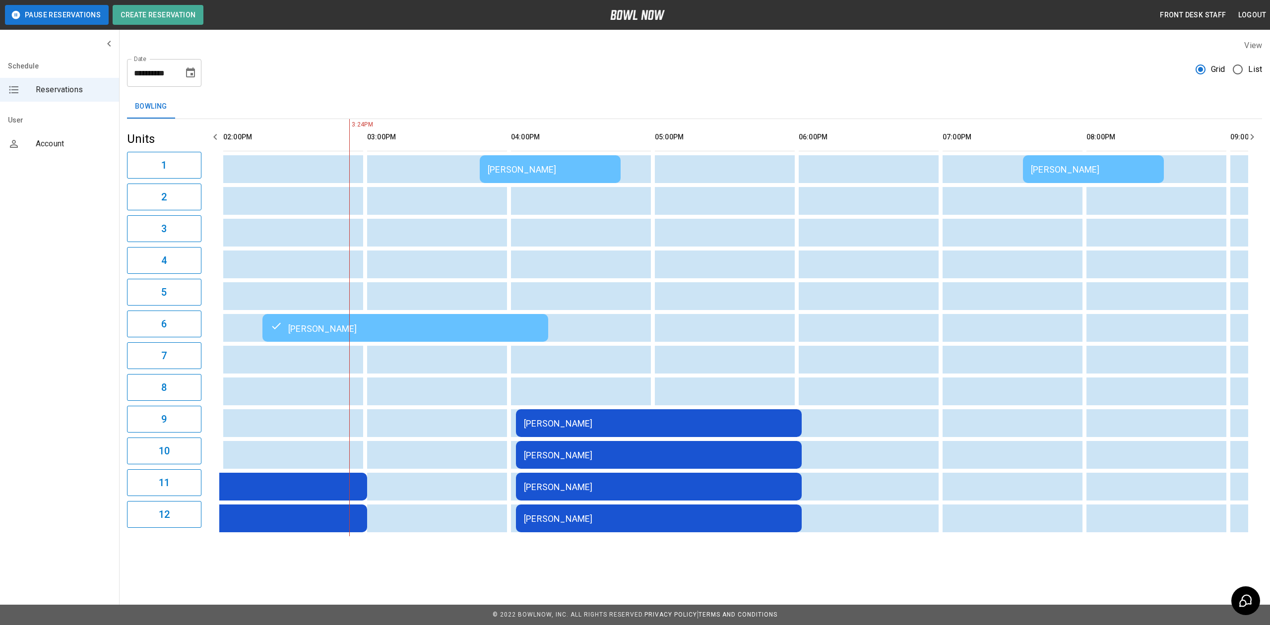
drag, startPoint x: 461, startPoint y: 312, endPoint x: 463, endPoint y: 325, distance: 13.5
click at [461, 313] on table "Ashley Bera Devyn Haugrud Kristy Geraghty Rick Walker Rick Walker kirk schoenro…" at bounding box center [659, 327] width 1742 height 417
click at [472, 325] on div "Kristy Geraghty" at bounding box center [405, 328] width 270 height 12
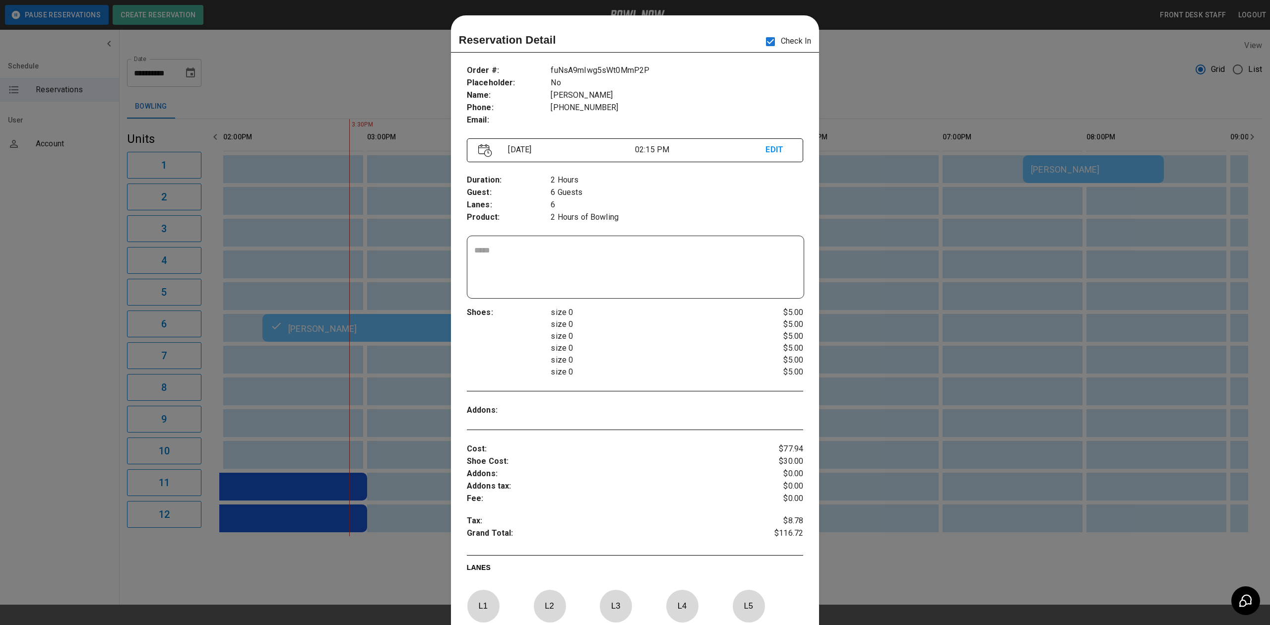
scroll to position [0, 0]
drag, startPoint x: 893, startPoint y: 234, endPoint x: 867, endPoint y: 235, distance: 25.8
click at [893, 234] on div at bounding box center [635, 312] width 1270 height 625
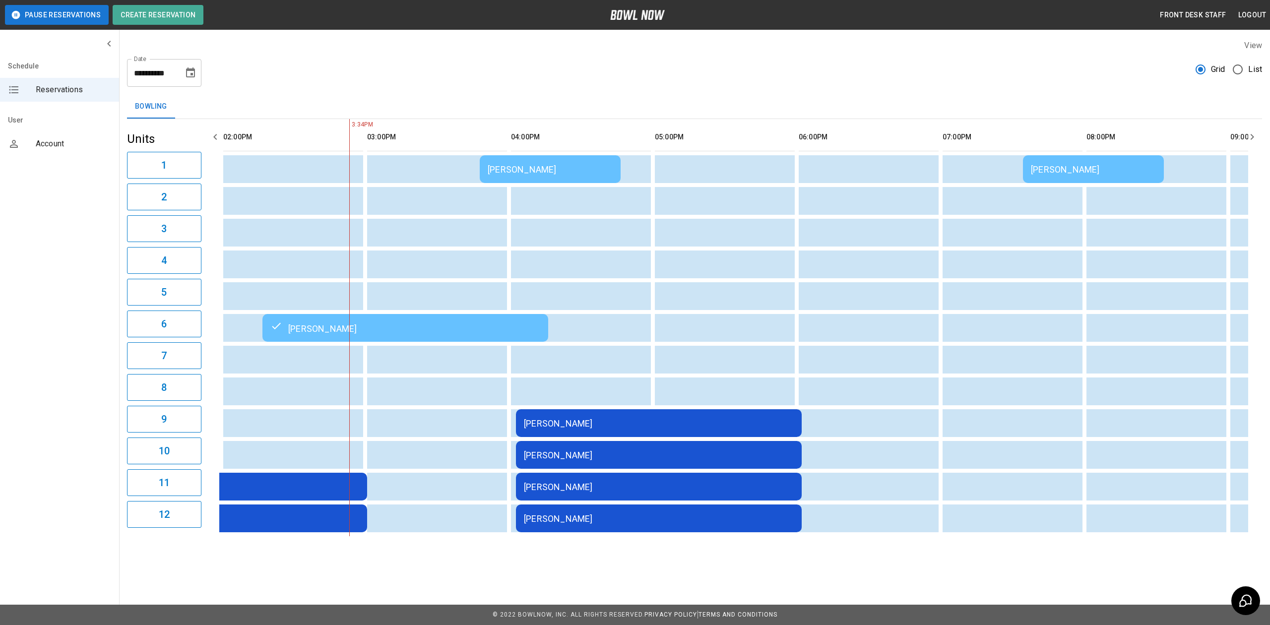
scroll to position [0, 391]
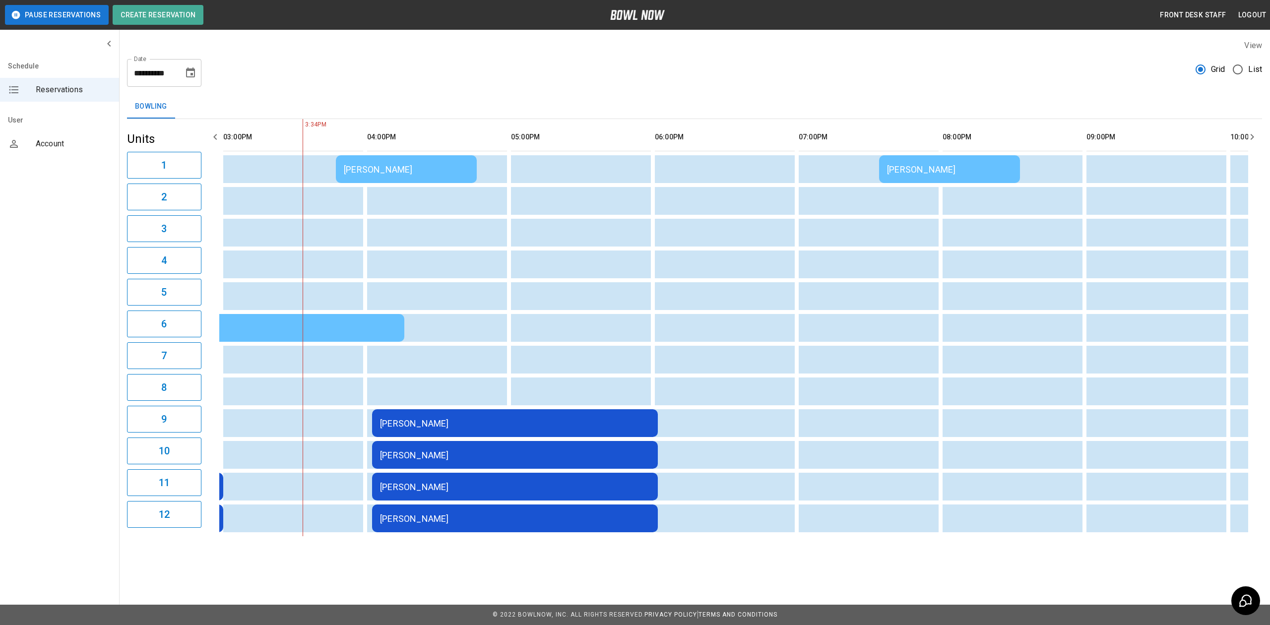
click at [400, 177] on td "[PERSON_NAME]" at bounding box center [406, 169] width 141 height 28
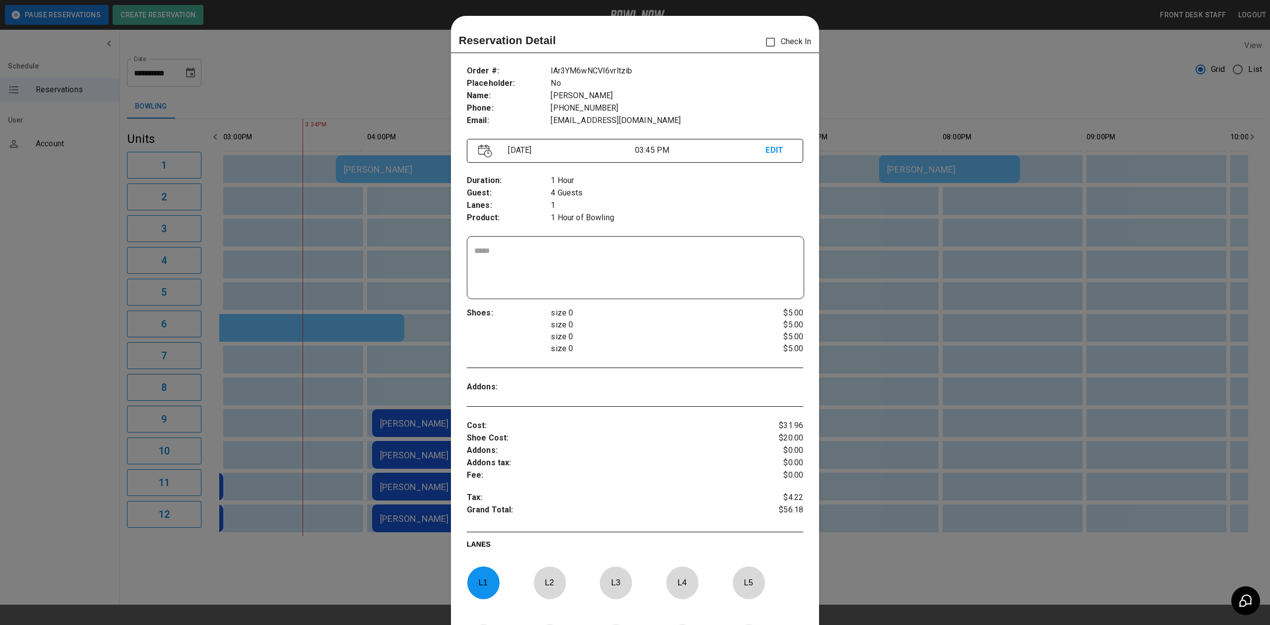
scroll to position [16, 0]
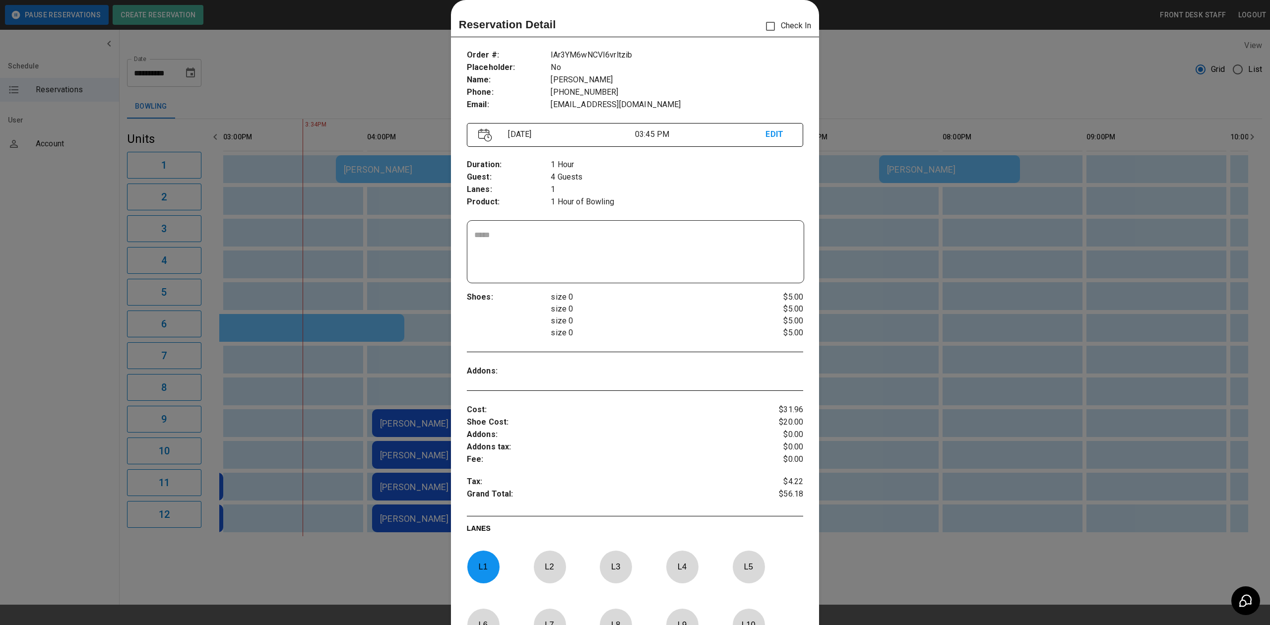
click at [1082, 312] on div at bounding box center [635, 312] width 1270 height 625
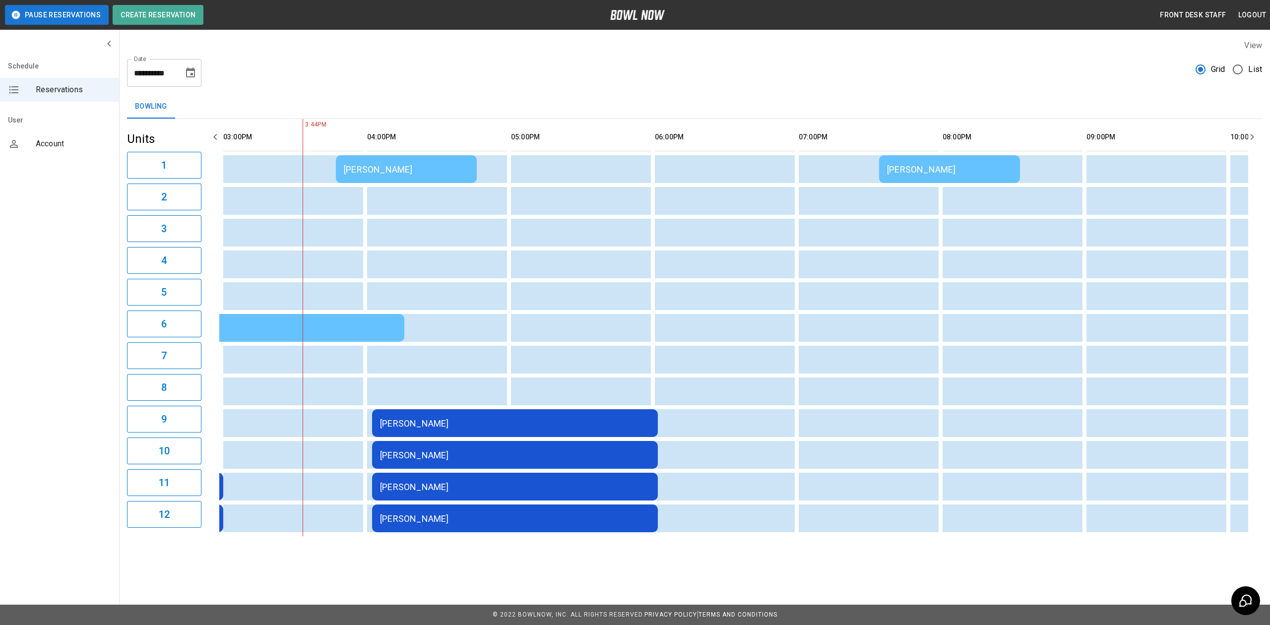
click at [455, 183] on td "[PERSON_NAME]" at bounding box center [406, 169] width 141 height 28
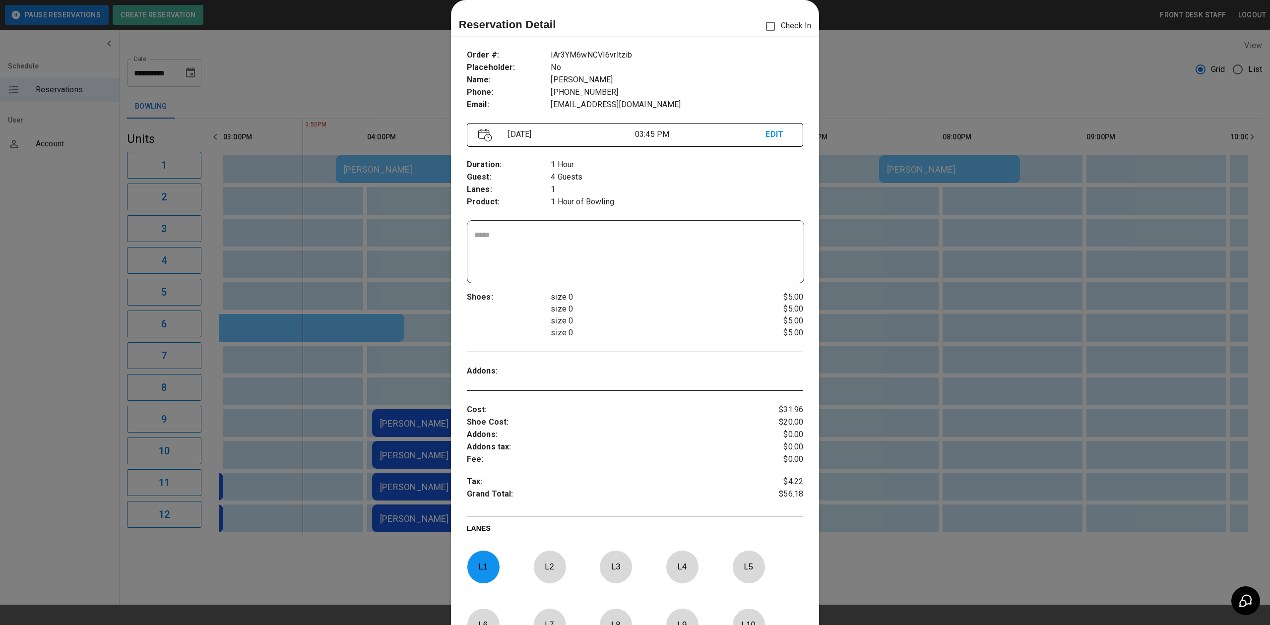
click at [945, 270] on div at bounding box center [635, 312] width 1270 height 625
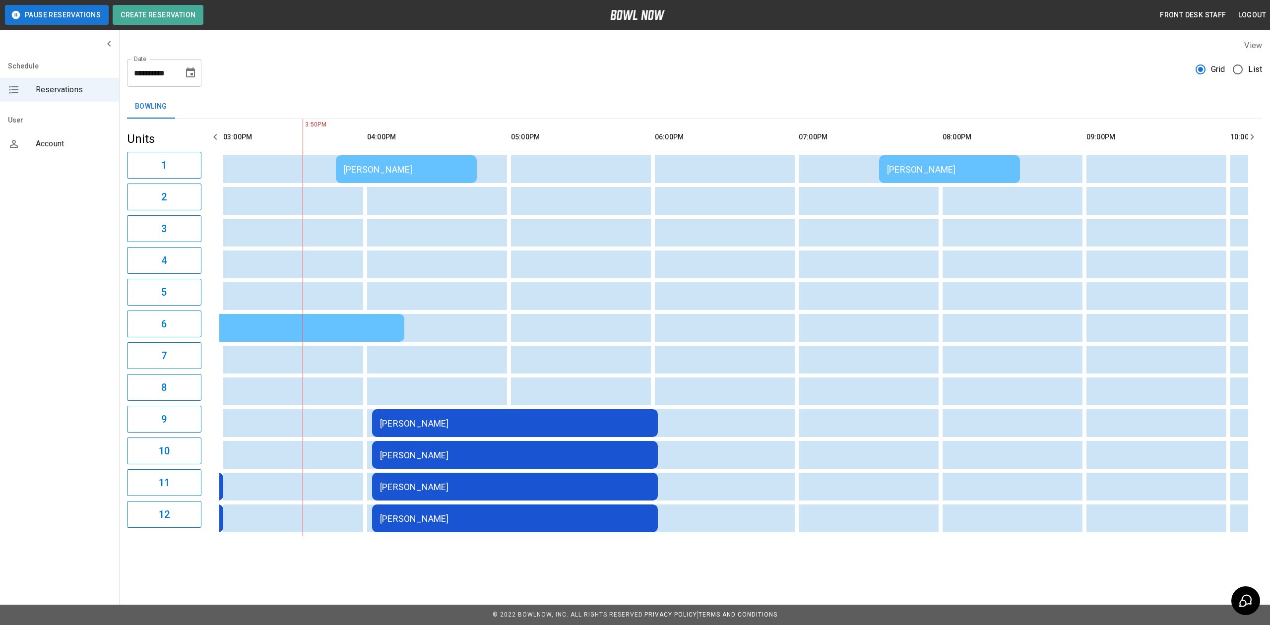
click at [403, 177] on td "[PERSON_NAME]" at bounding box center [406, 169] width 141 height 28
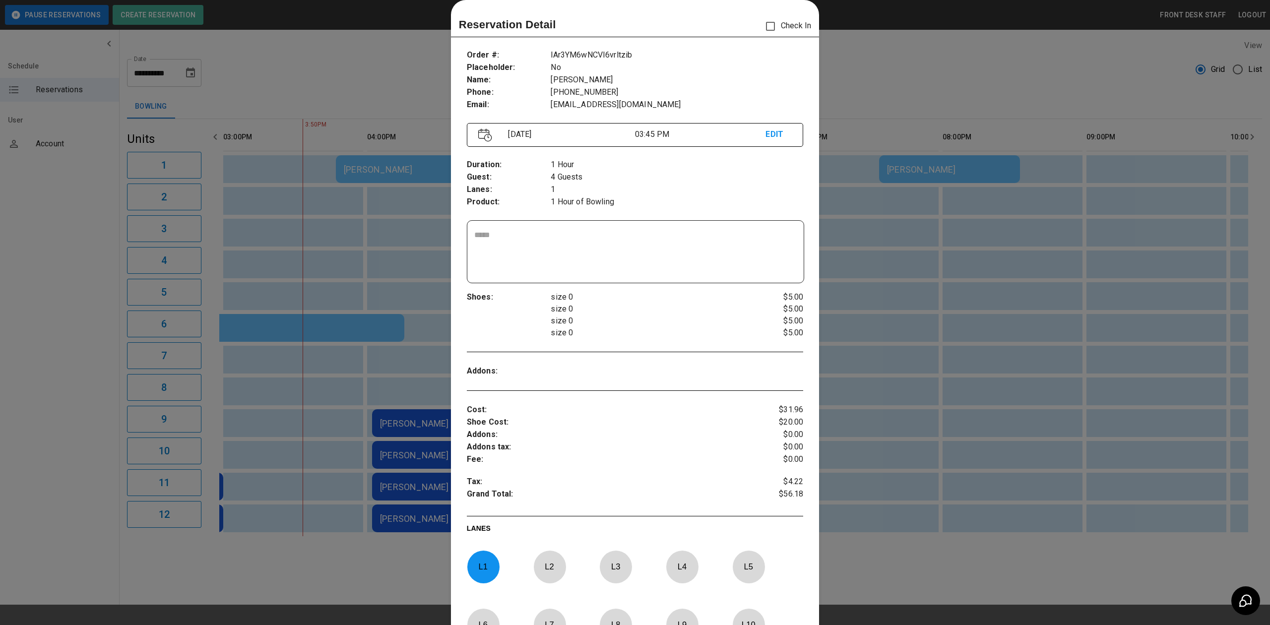
click at [855, 243] on div at bounding box center [635, 312] width 1270 height 625
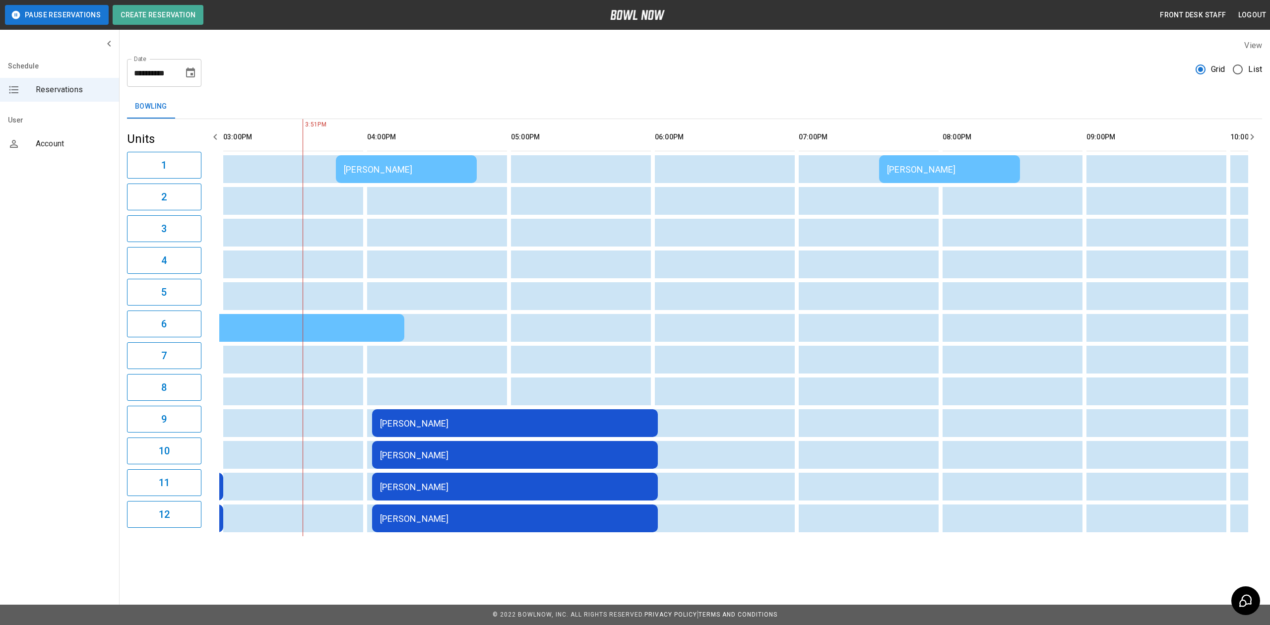
click at [525, 414] on td "[PERSON_NAME]" at bounding box center [515, 423] width 286 height 28
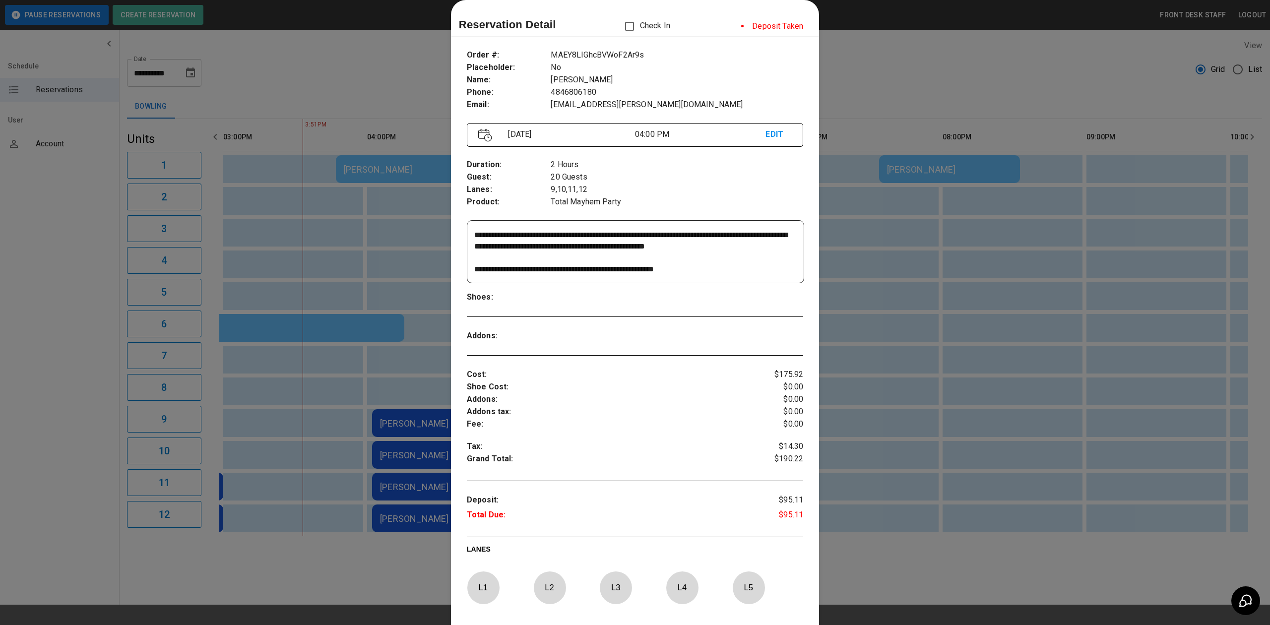
click at [942, 308] on div at bounding box center [635, 312] width 1270 height 625
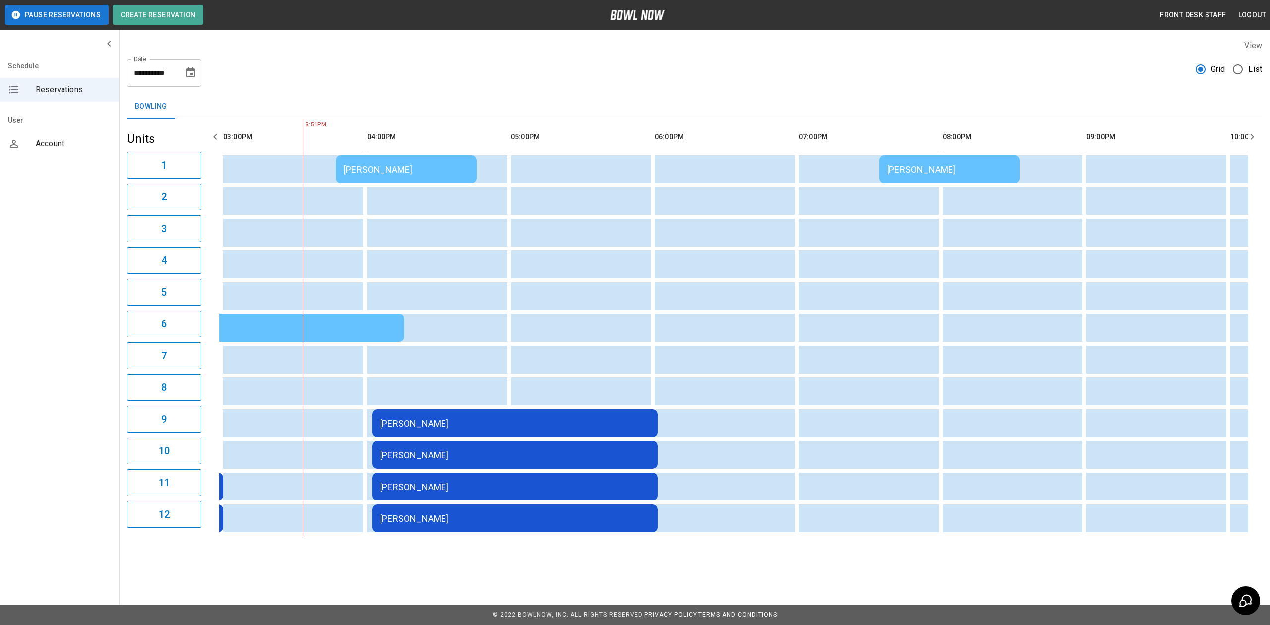
click at [506, 431] on td "[PERSON_NAME]" at bounding box center [515, 423] width 286 height 28
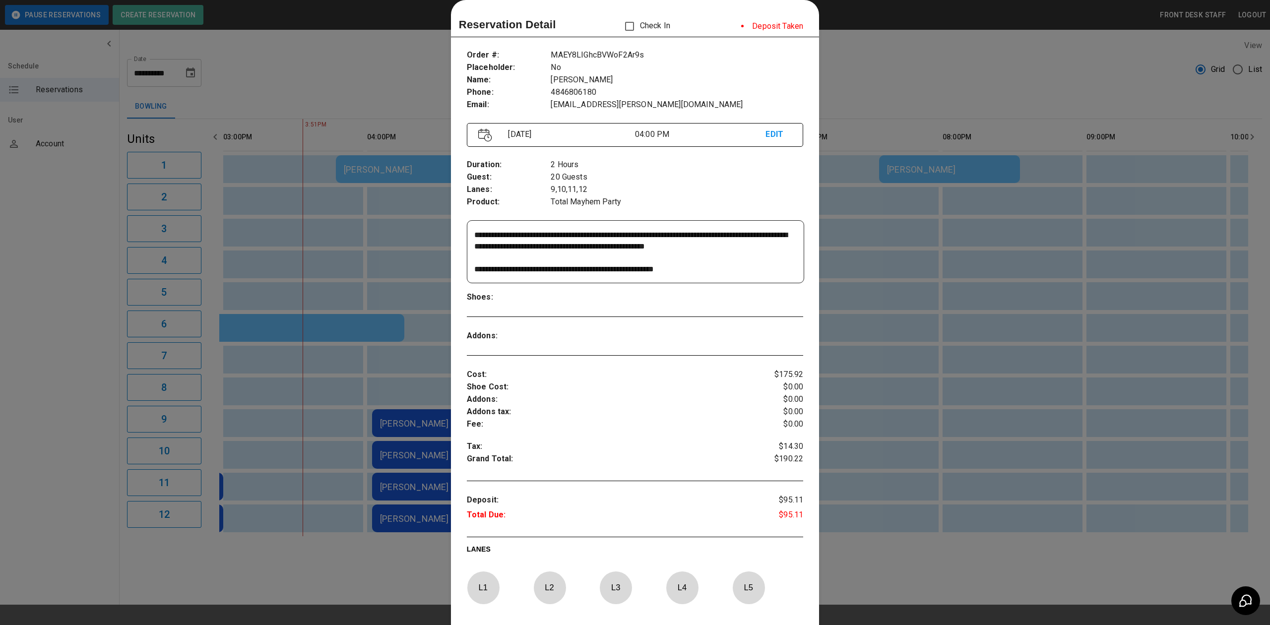
drag, startPoint x: 753, startPoint y: 245, endPoint x: 734, endPoint y: 243, distance: 18.9
click at [734, 243] on textarea "**********" at bounding box center [634, 252] width 320 height 46
click at [734, 259] on textarea "**********" at bounding box center [634, 252] width 320 height 46
click at [854, 324] on div at bounding box center [635, 312] width 1270 height 625
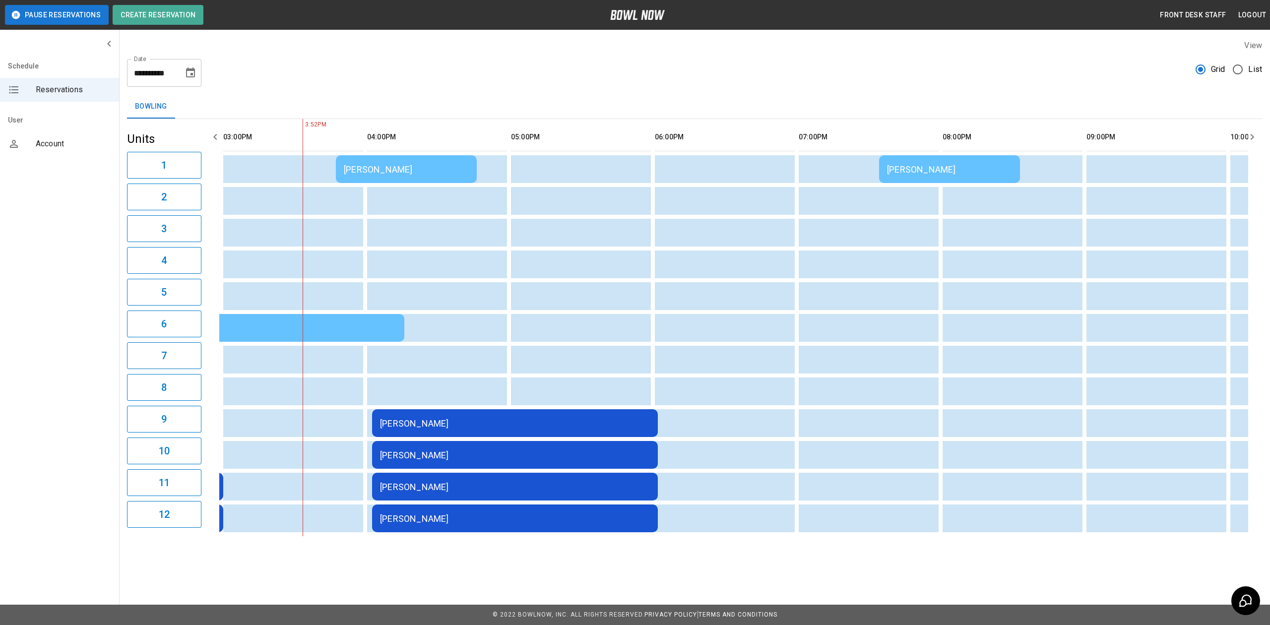
click at [512, 425] on div "[PERSON_NAME]" at bounding box center [515, 423] width 270 height 10
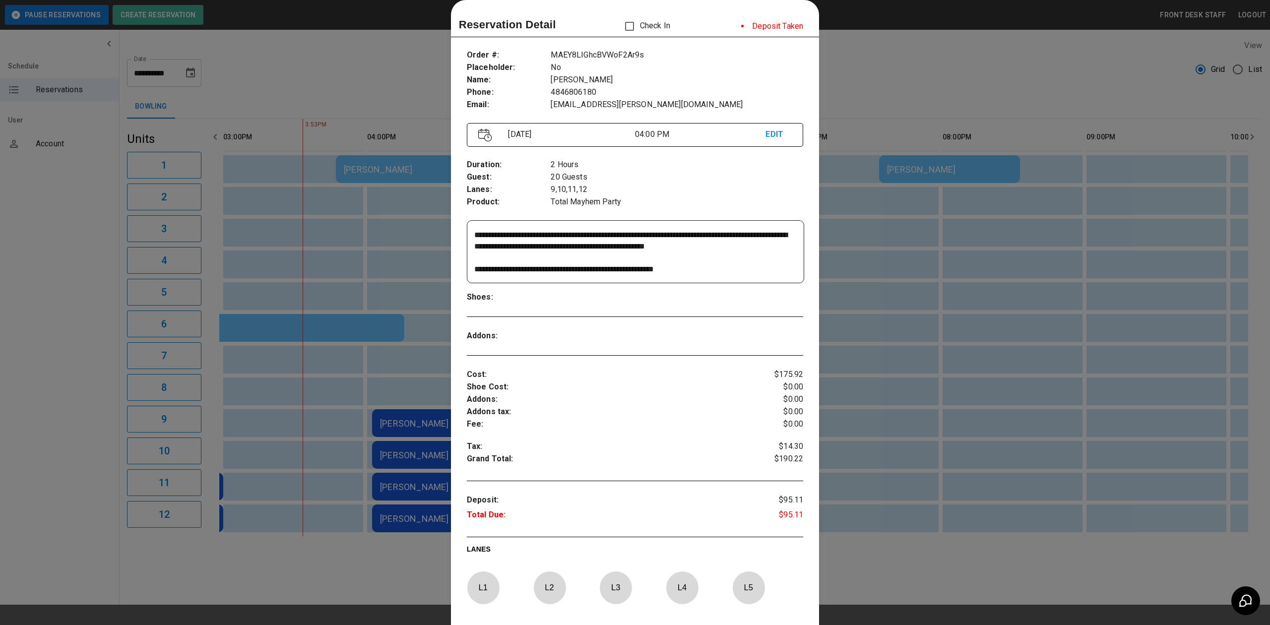
scroll to position [0, 0]
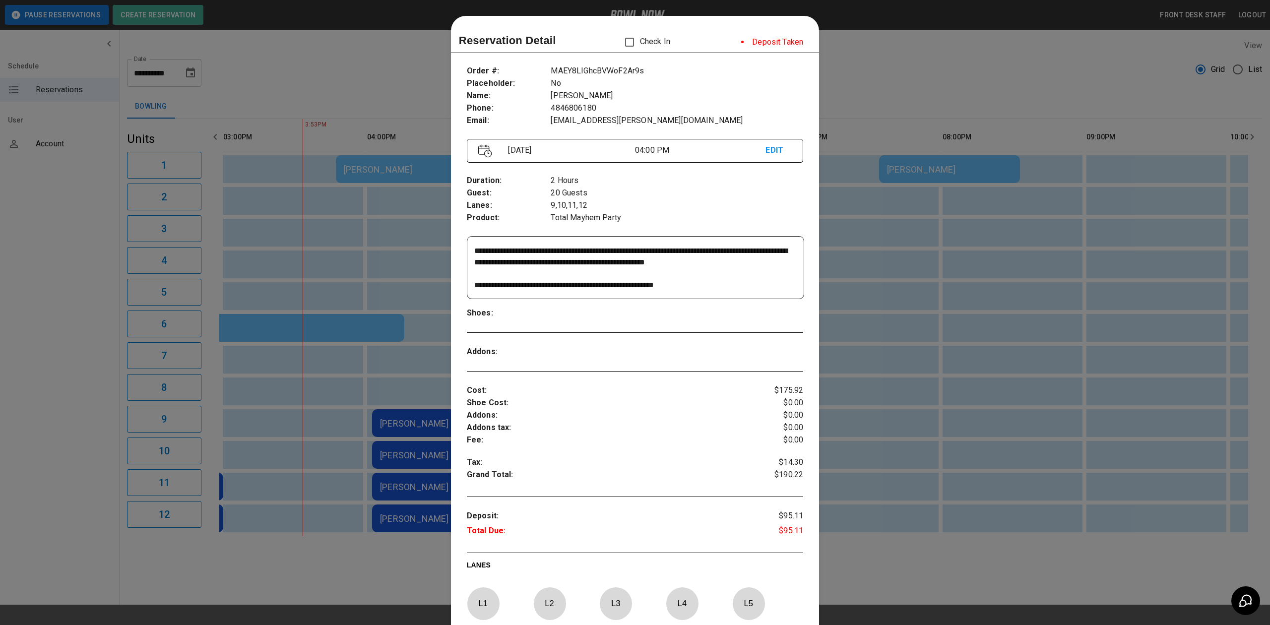
click at [739, 262] on textarea "**********" at bounding box center [634, 268] width 320 height 46
click at [749, 267] on textarea "**********" at bounding box center [634, 268] width 320 height 46
drag, startPoint x: 749, startPoint y: 267, endPoint x: 721, endPoint y: 265, distance: 27.9
click at [721, 265] on textarea "**********" at bounding box center [634, 268] width 320 height 46
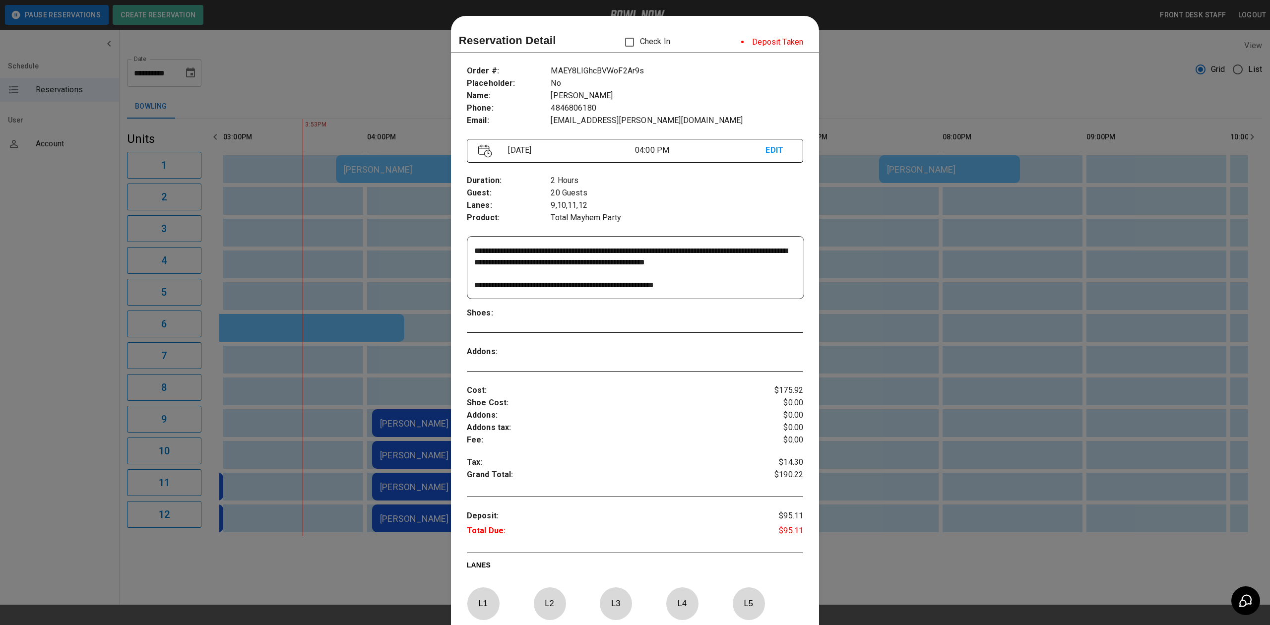
click at [747, 264] on textarea "**********" at bounding box center [634, 268] width 320 height 46
drag, startPoint x: 732, startPoint y: 251, endPoint x: 762, endPoint y: 247, distance: 30.0
click at [762, 247] on textarea "**********" at bounding box center [634, 268] width 320 height 46
click at [759, 263] on textarea "**********" at bounding box center [634, 268] width 320 height 46
drag, startPoint x: 763, startPoint y: 245, endPoint x: 739, endPoint y: 246, distance: 23.9
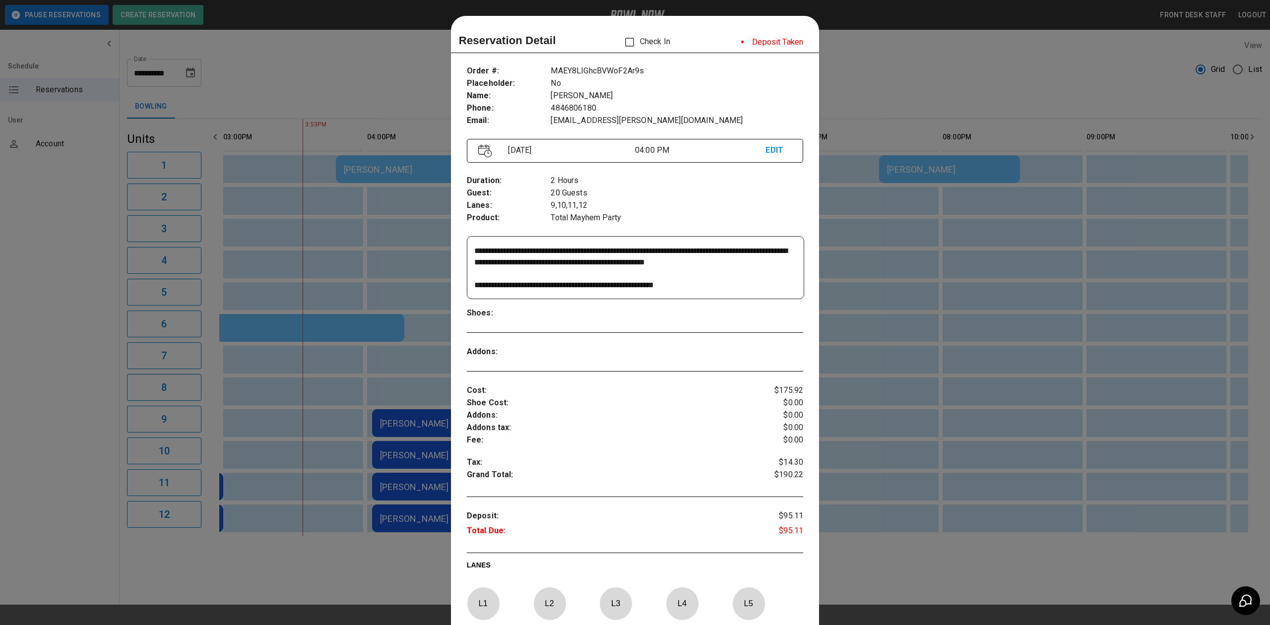
click at [739, 246] on div "**********" at bounding box center [635, 268] width 336 height 62
drag, startPoint x: 733, startPoint y: 247, endPoint x: 765, endPoint y: 249, distance: 31.3
click at [765, 249] on textarea "**********" at bounding box center [634, 268] width 320 height 46
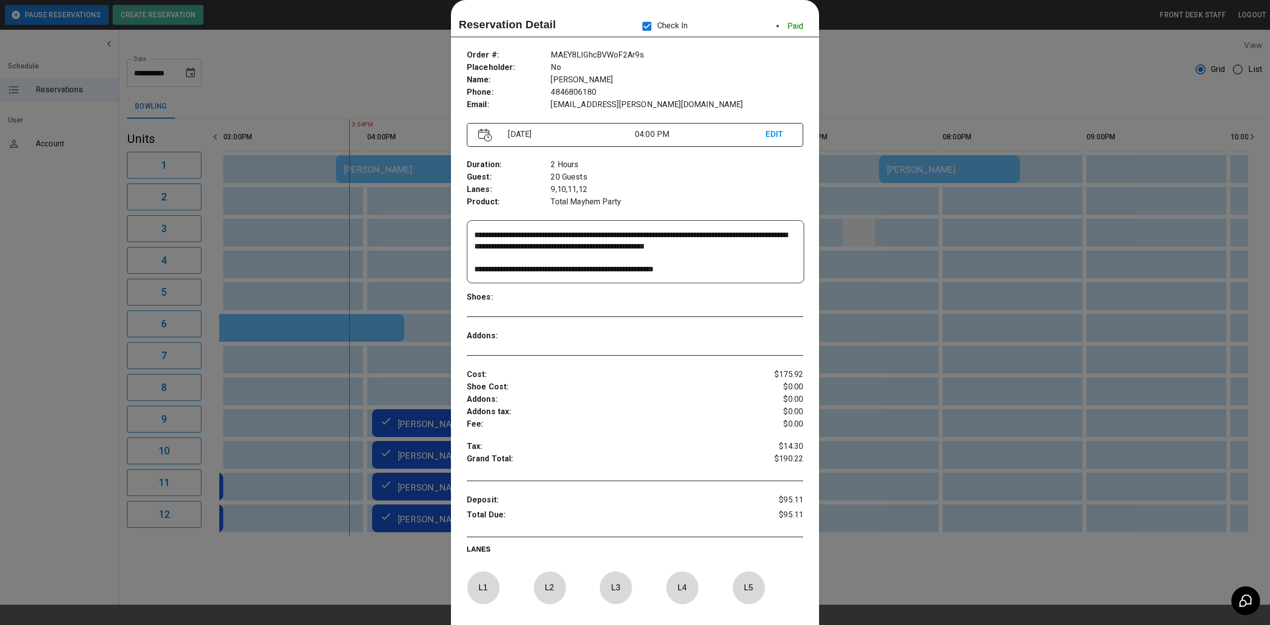
drag, startPoint x: 1047, startPoint y: 218, endPoint x: 856, endPoint y: 225, distance: 190.6
click at [1047, 218] on div at bounding box center [635, 312] width 1270 height 625
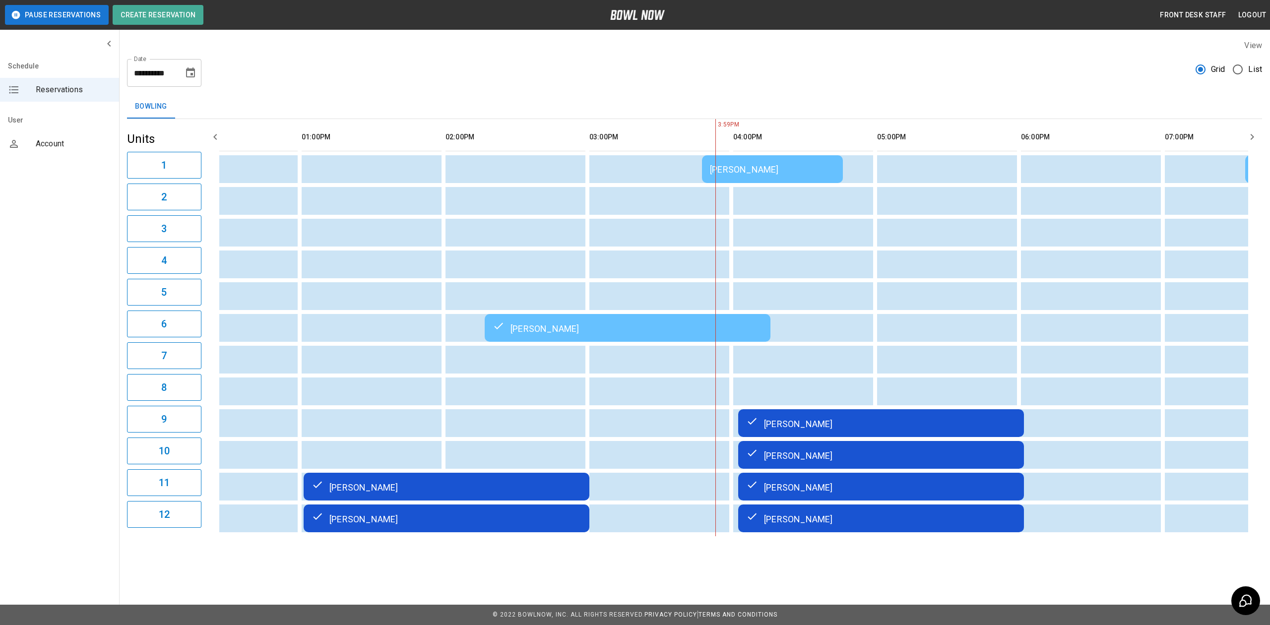
scroll to position [0, 210]
click at [478, 483] on div "kirk schoenrock" at bounding box center [446, 487] width 270 height 12
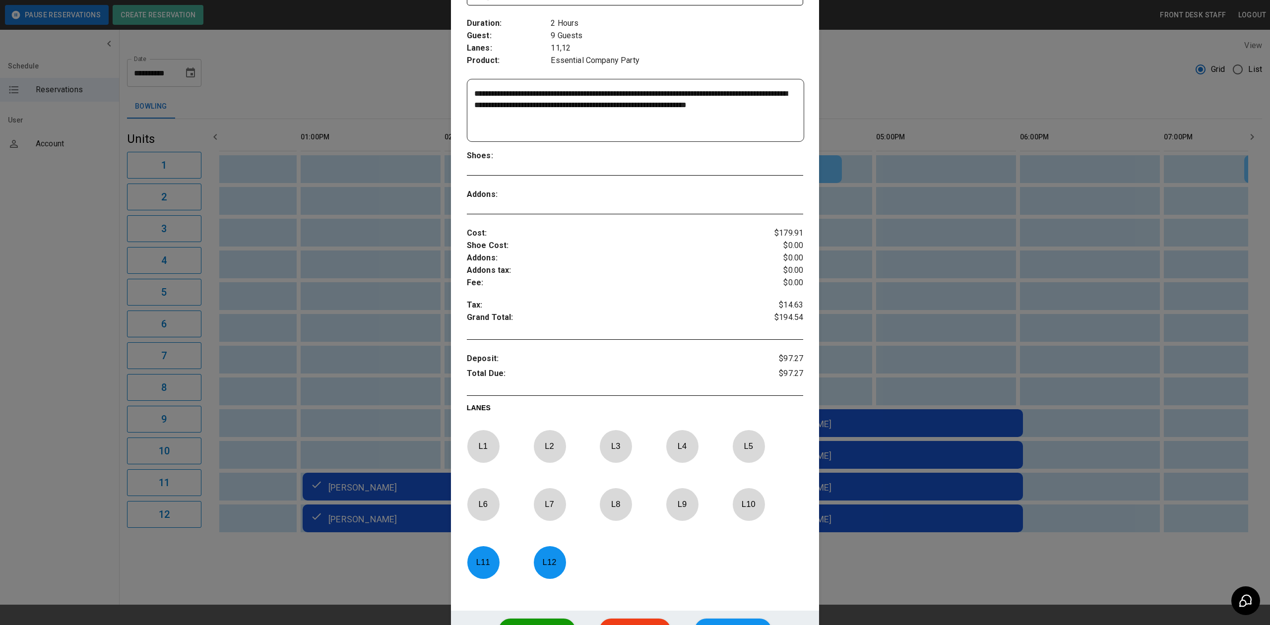
scroll to position [254, 0]
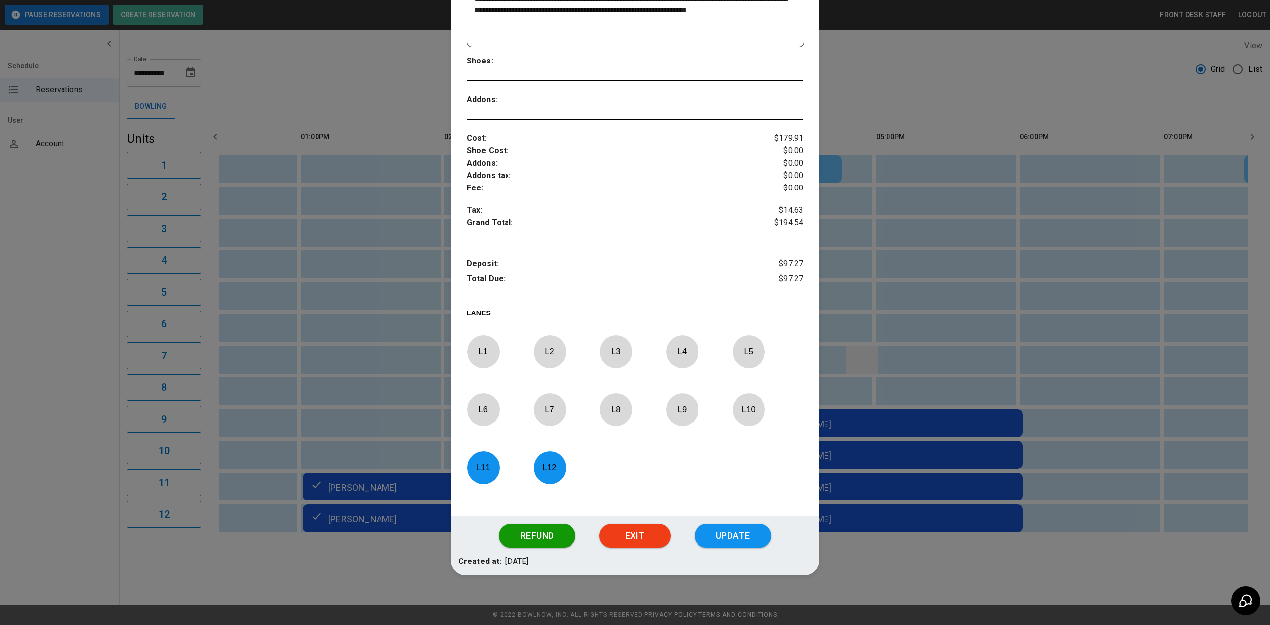
click at [858, 352] on div at bounding box center [635, 312] width 1270 height 625
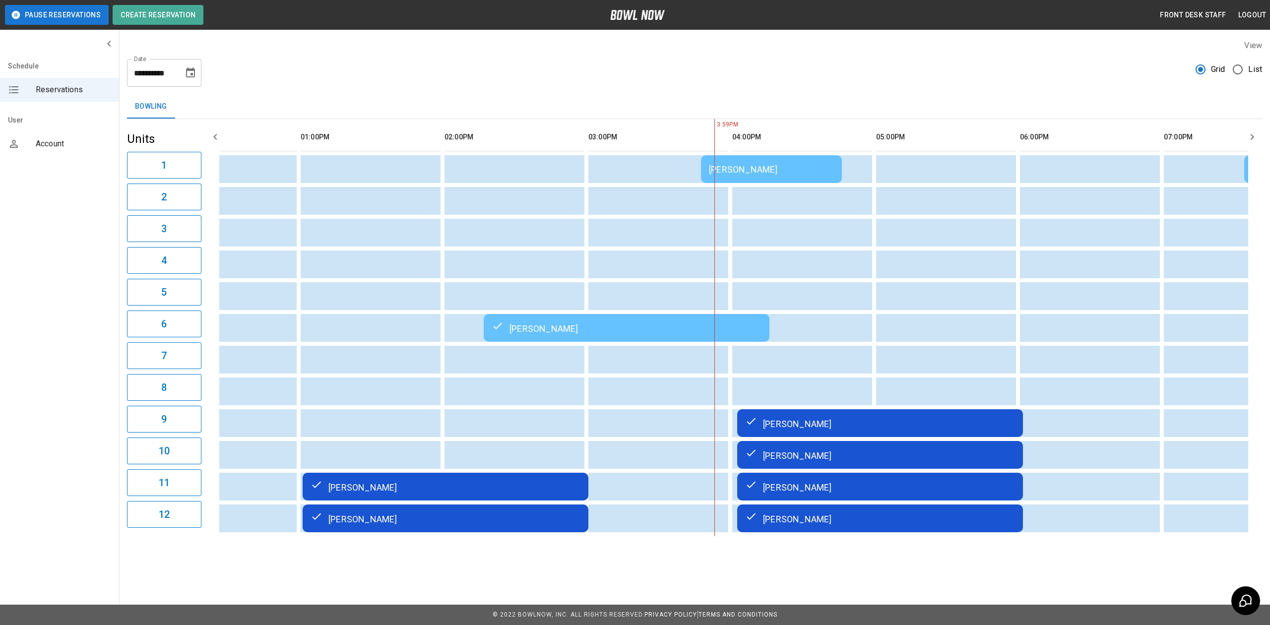
click at [845, 424] on div "Rick Walker" at bounding box center [880, 423] width 270 height 12
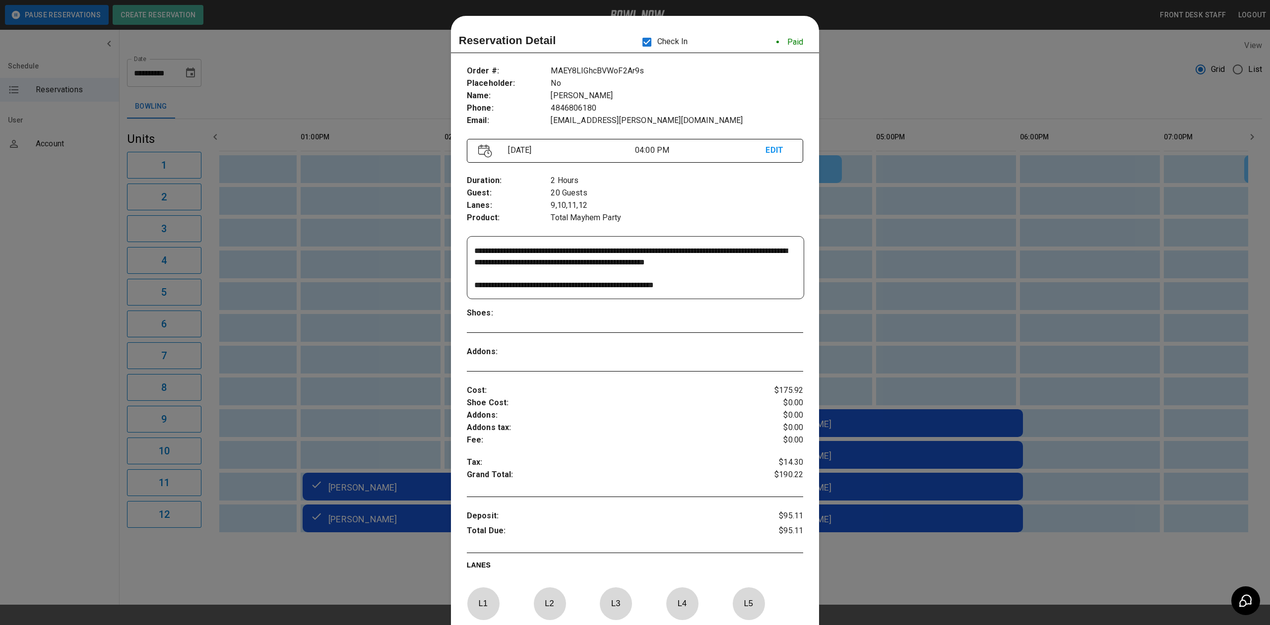
click at [852, 58] on div at bounding box center [635, 312] width 1270 height 625
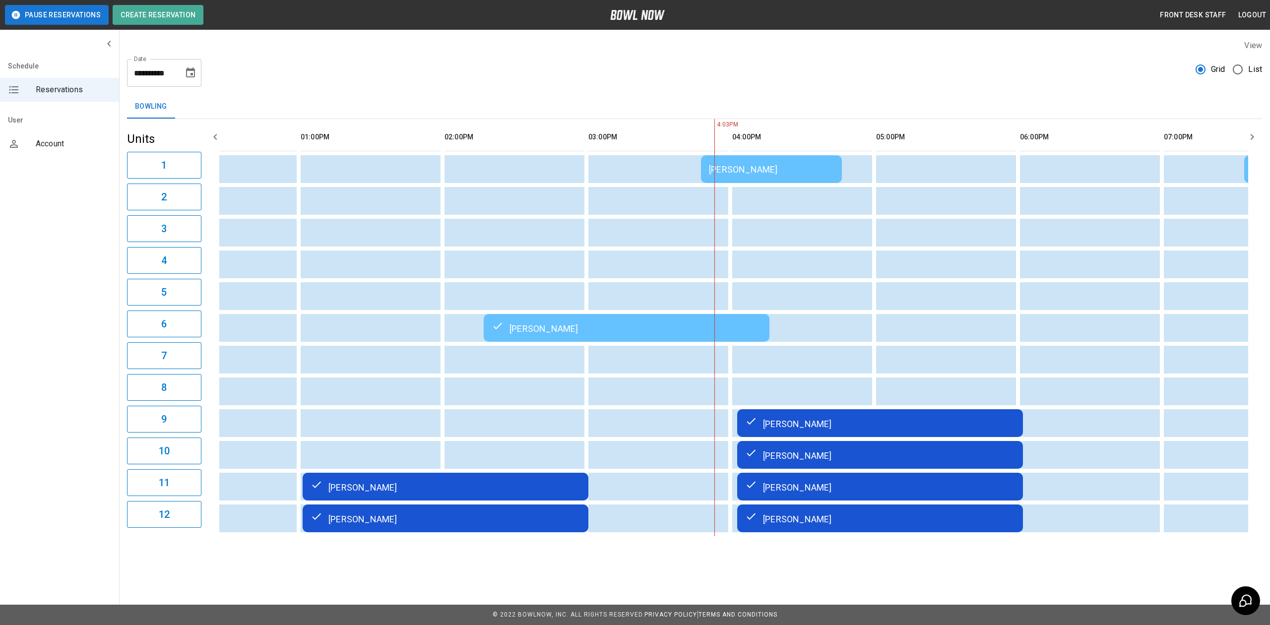
click at [794, 419] on div "Rick Walker" at bounding box center [880, 423] width 270 height 12
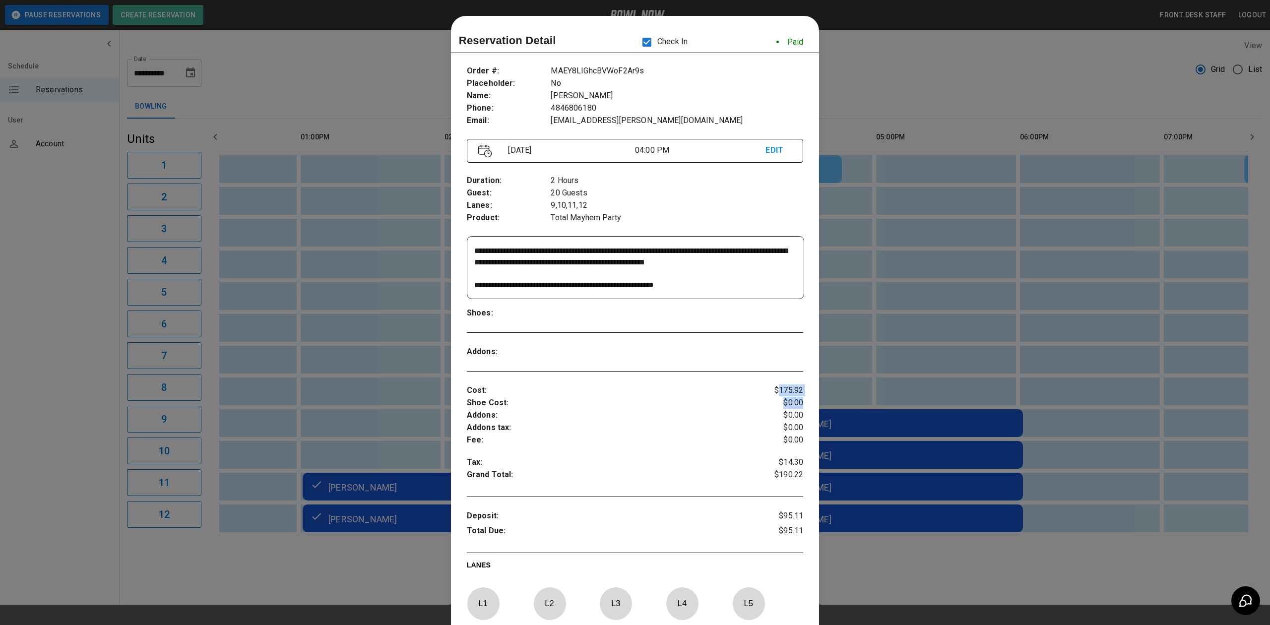
drag, startPoint x: 772, startPoint y: 393, endPoint x: 806, endPoint y: 399, distance: 34.3
click at [806, 399] on div "**********" at bounding box center [635, 412] width 368 height 711
click at [782, 406] on p "$0.00" at bounding box center [775, 403] width 56 height 12
drag, startPoint x: 739, startPoint y: 267, endPoint x: 677, endPoint y: 268, distance: 62.0
click at [677, 268] on textarea "**********" at bounding box center [634, 268] width 320 height 46
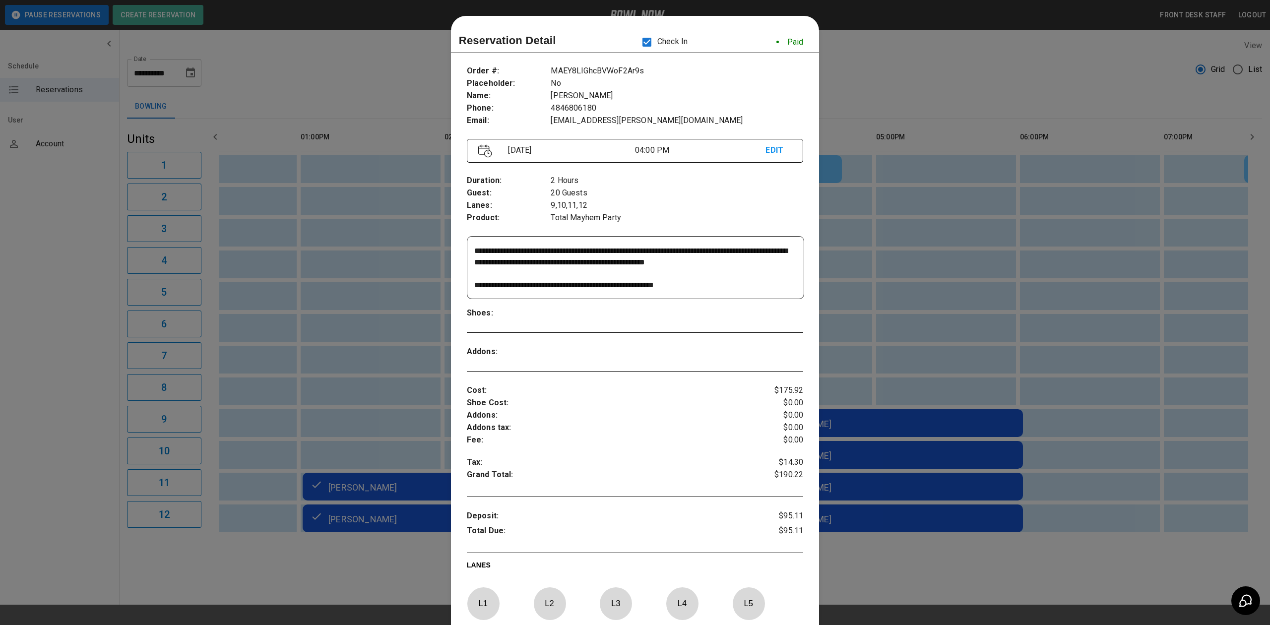
click at [772, 286] on textarea "**********" at bounding box center [634, 268] width 320 height 46
click at [922, 319] on div at bounding box center [635, 312] width 1270 height 625
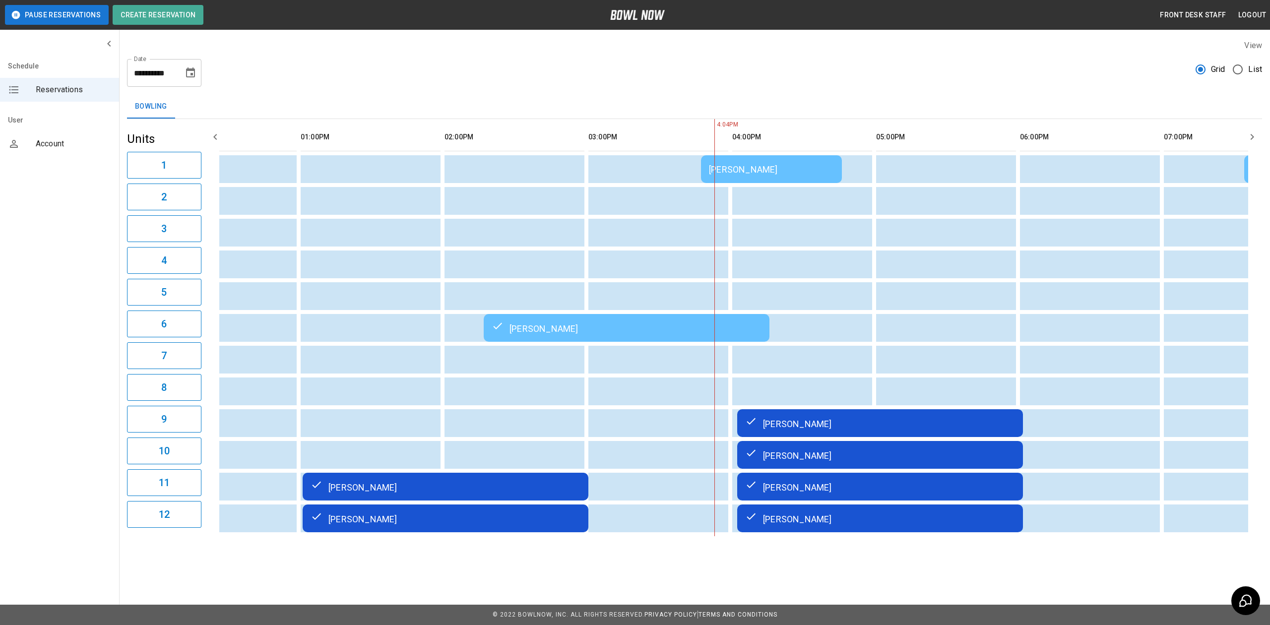
click at [852, 416] on td "Rick Walker" at bounding box center [880, 423] width 286 height 28
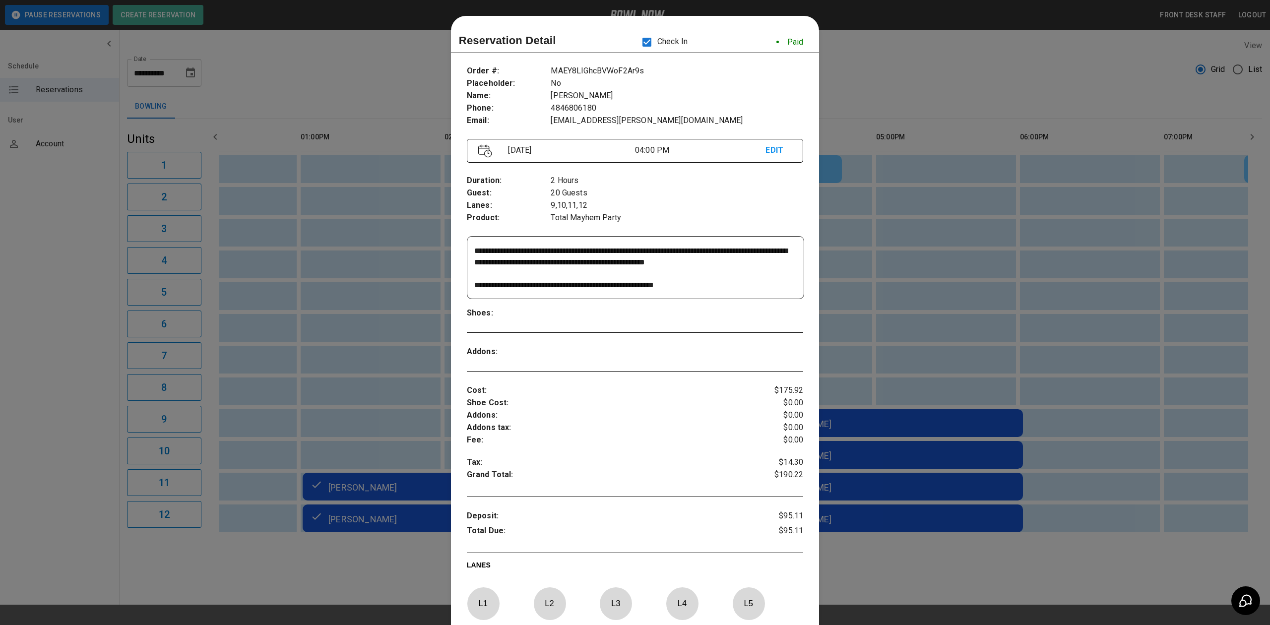
scroll to position [16, 0]
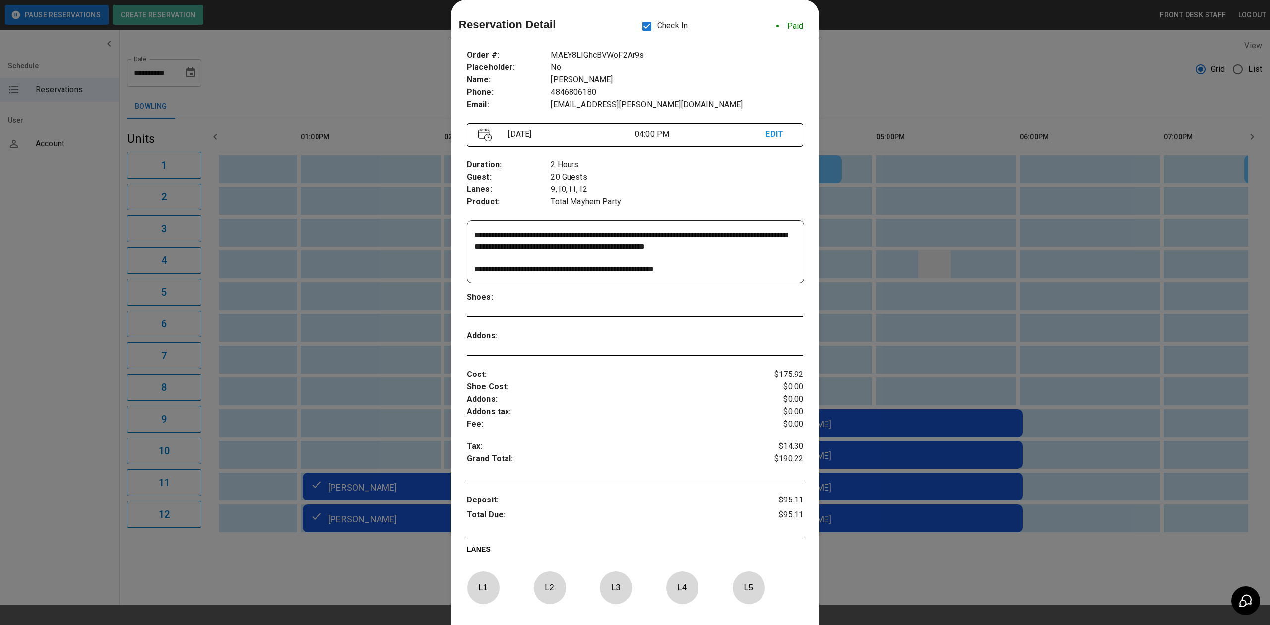
click at [923, 276] on div at bounding box center [635, 312] width 1270 height 625
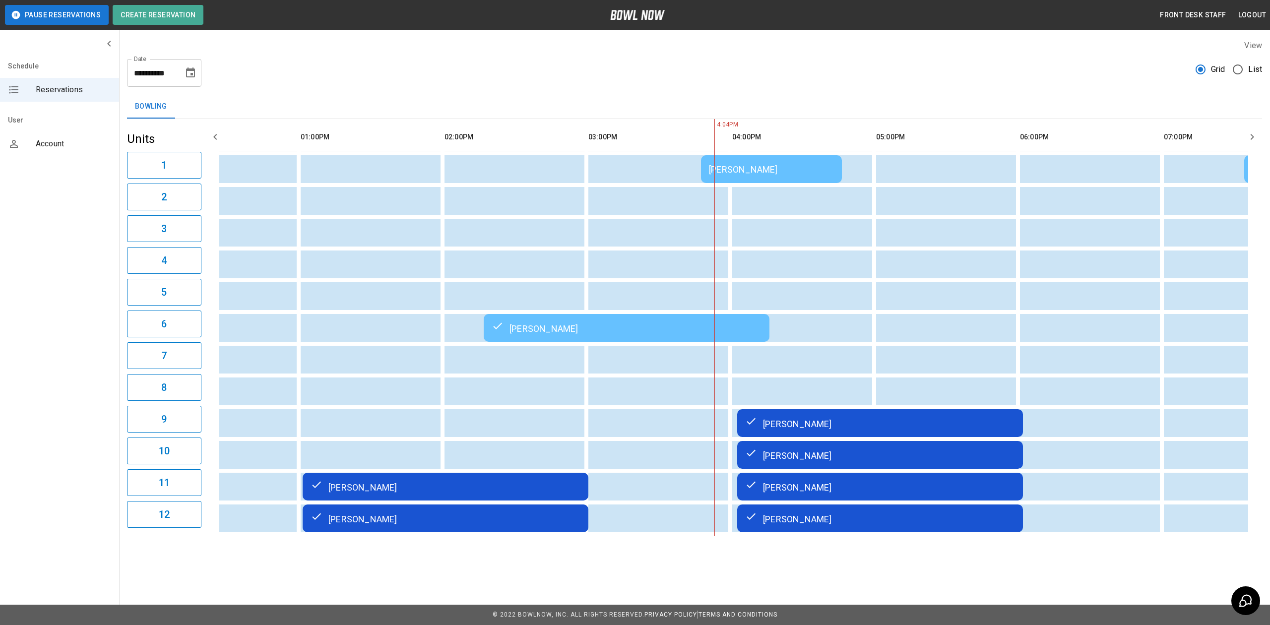
click at [727, 171] on div "Ashley Bera" at bounding box center [771, 169] width 125 height 10
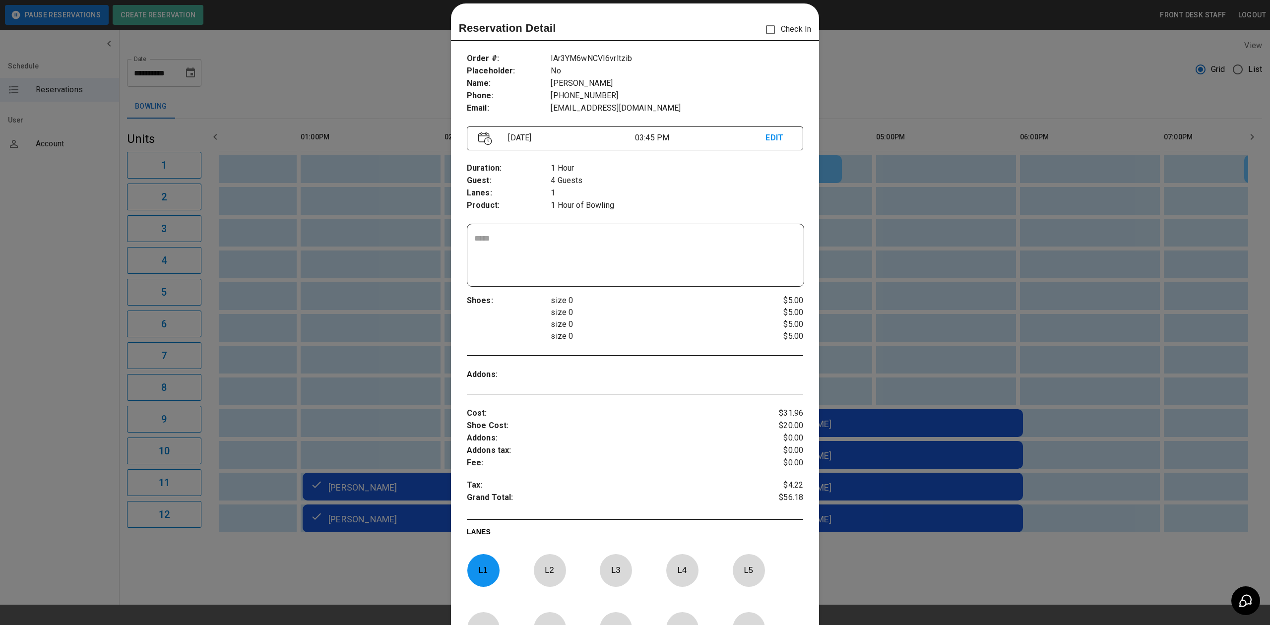
scroll to position [0, 0]
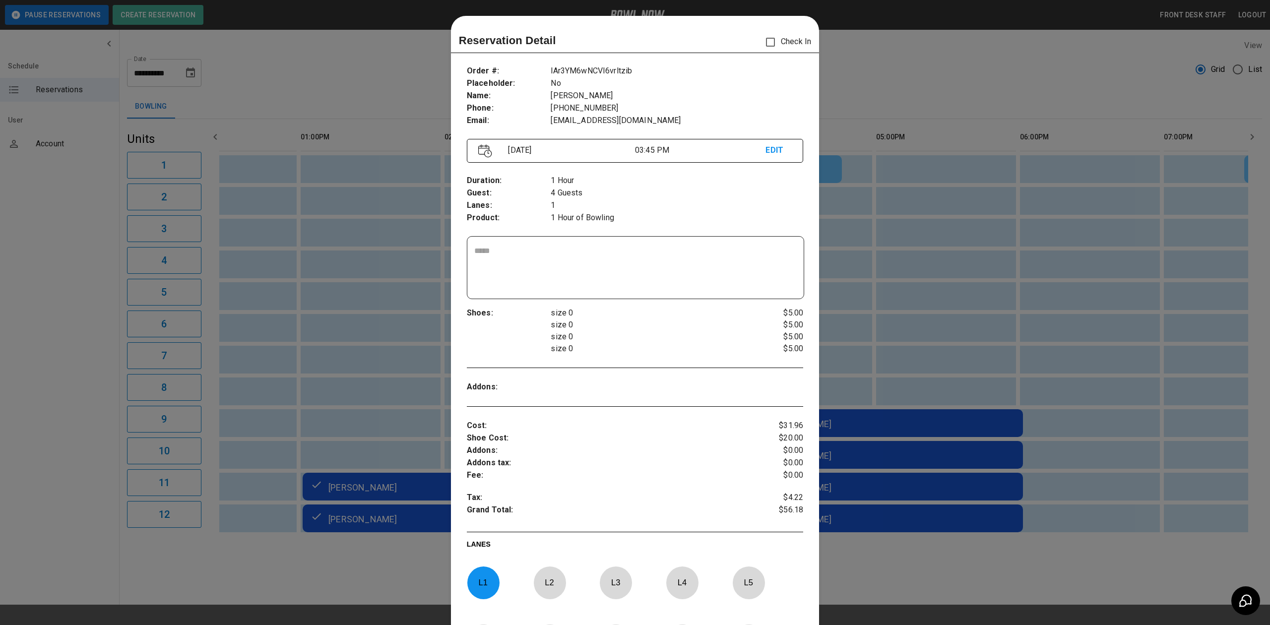
click at [1019, 330] on div at bounding box center [635, 312] width 1270 height 625
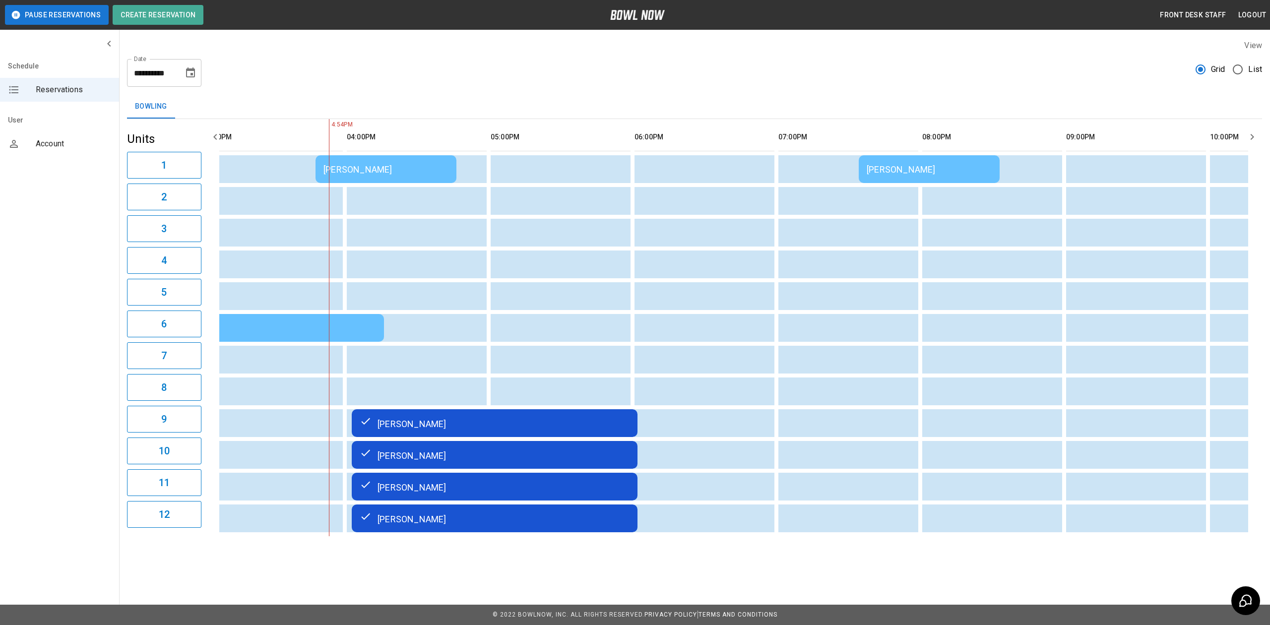
scroll to position [0, 603]
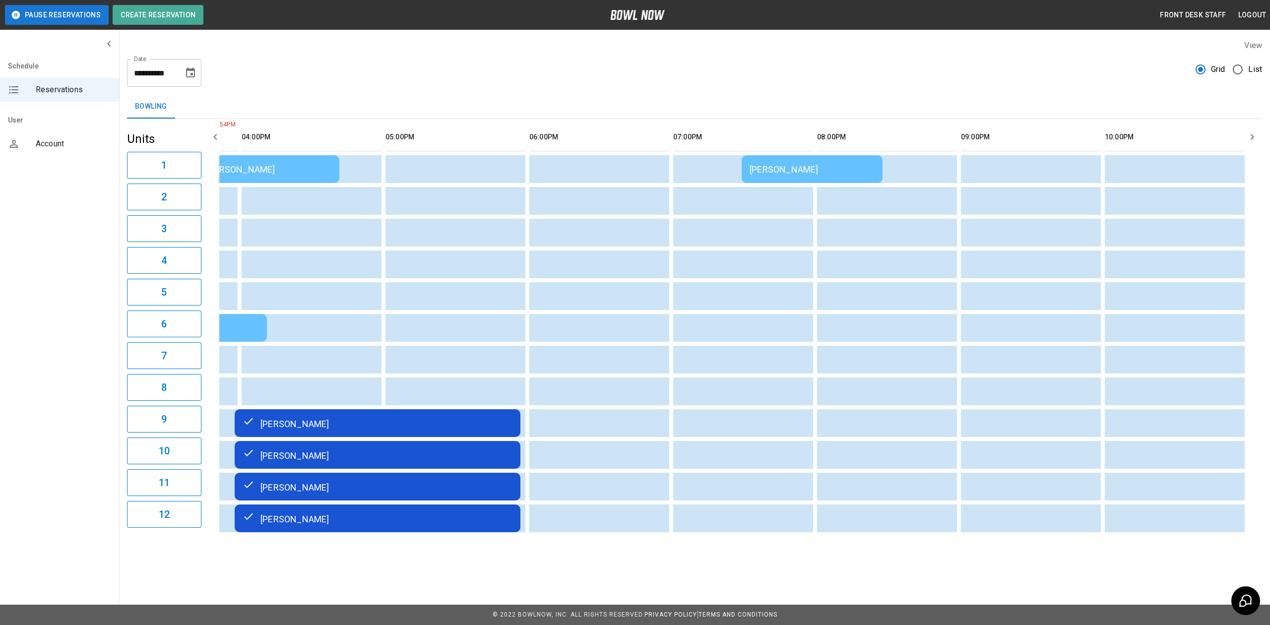
click at [758, 165] on div "Devyn Haugrud" at bounding box center [812, 169] width 125 height 10
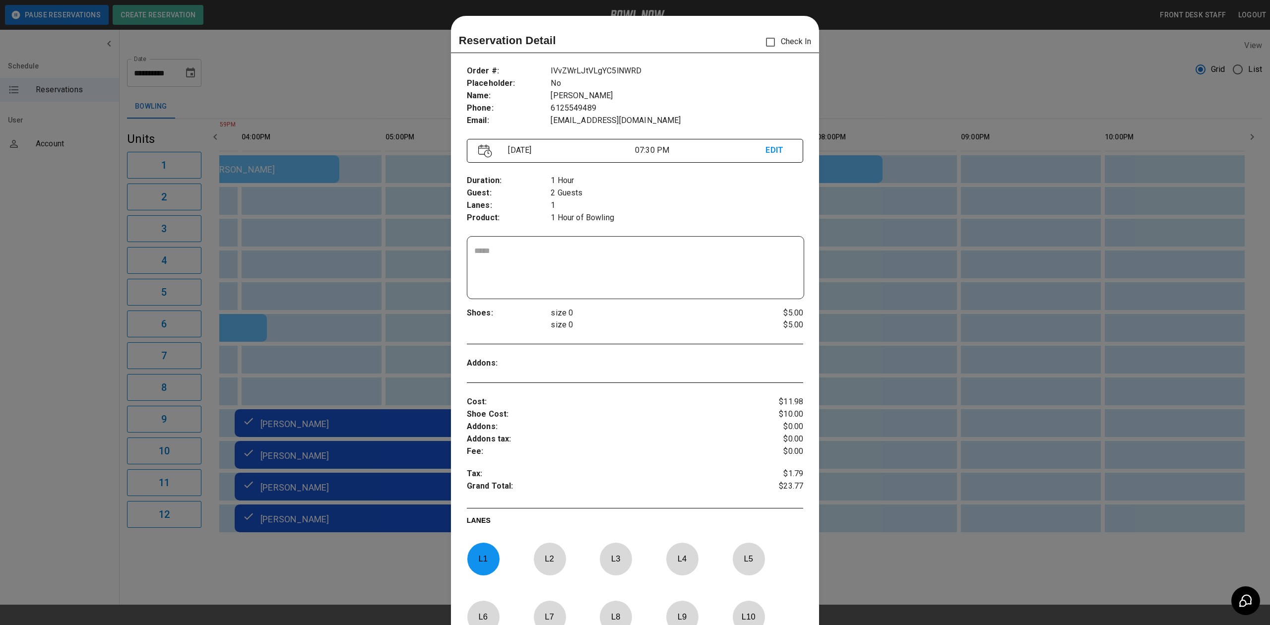
scroll to position [16, 0]
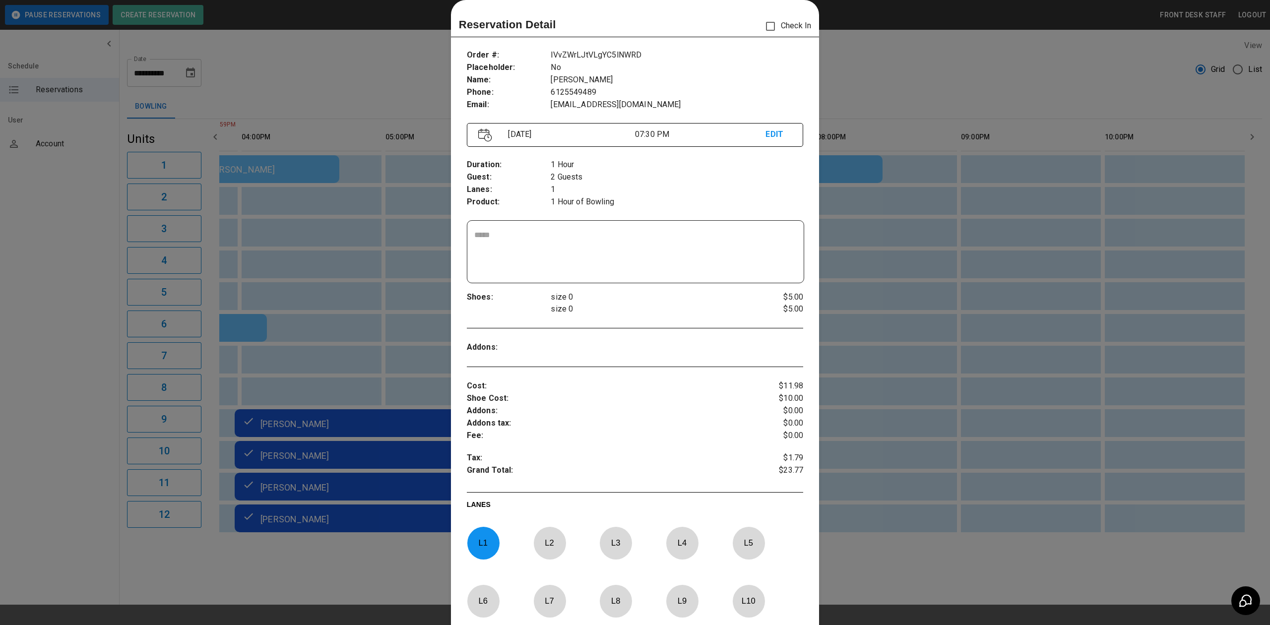
click at [888, 227] on div at bounding box center [635, 312] width 1270 height 625
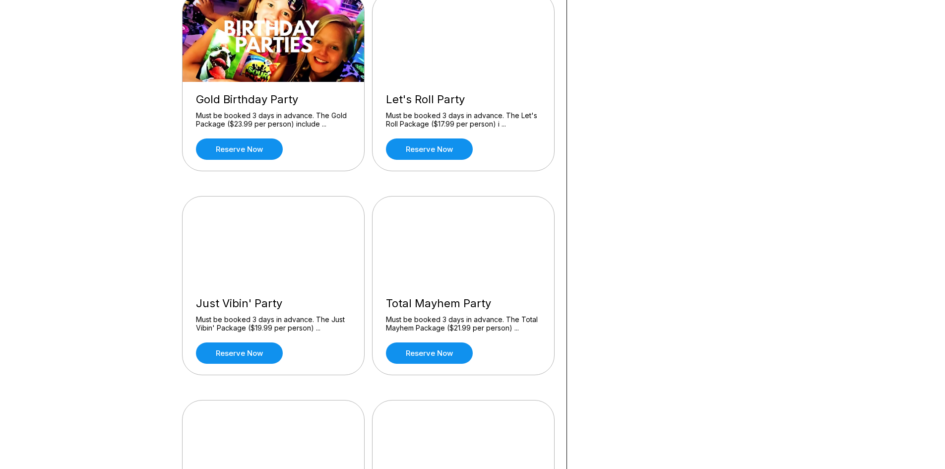
scroll to position [744, 0]
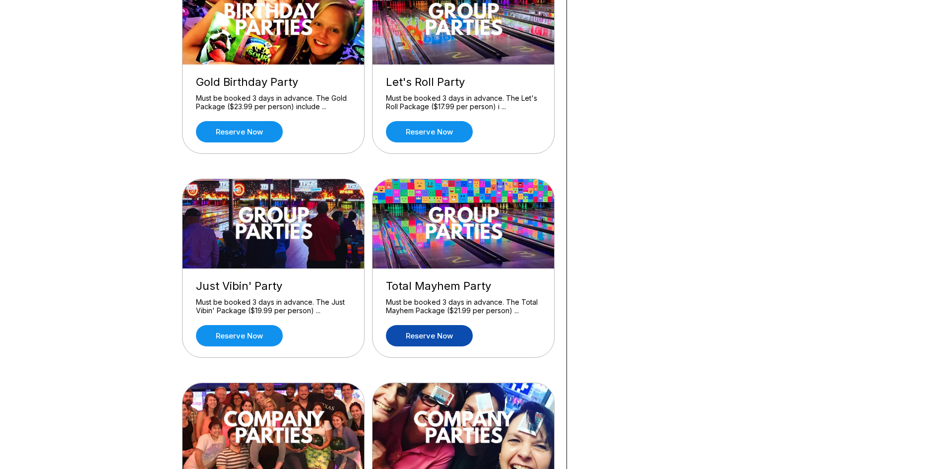
click at [415, 327] on link "Reserve now" at bounding box center [429, 335] width 87 height 21
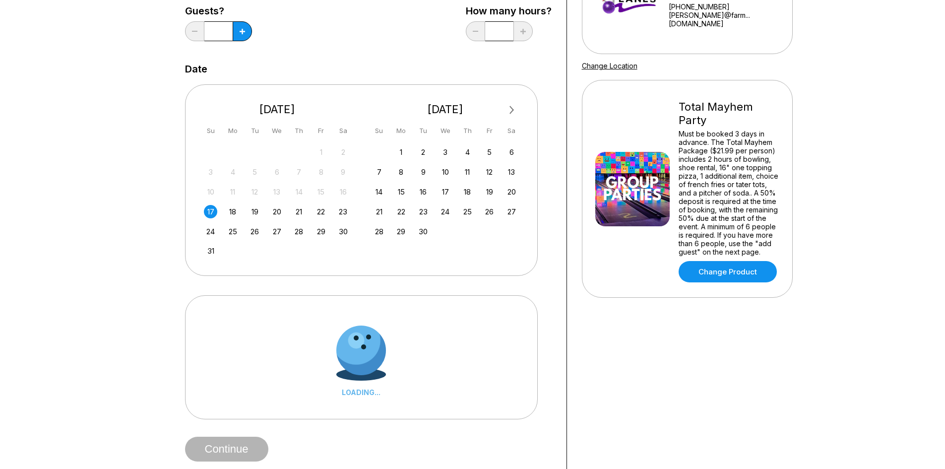
scroll to position [149, 0]
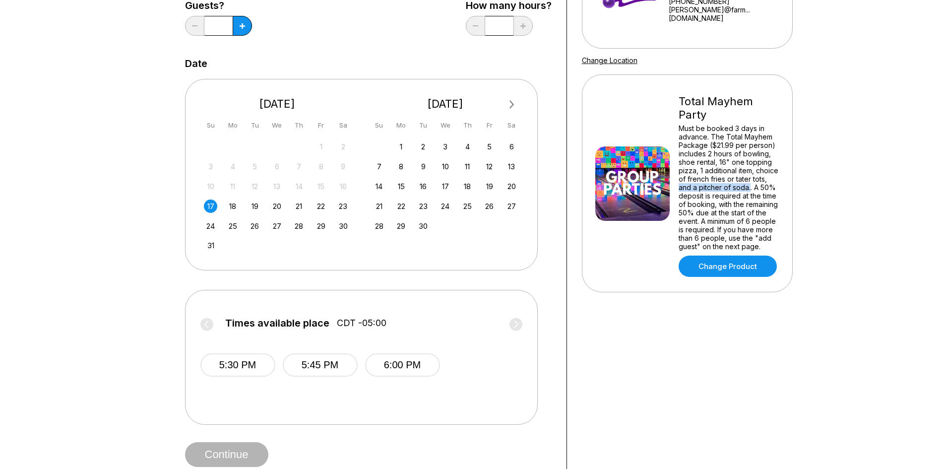
drag, startPoint x: 676, startPoint y: 188, endPoint x: 732, endPoint y: 191, distance: 56.1
click at [750, 190] on div "Total Mayhem Party Must be booked 3 days in advance. The Total Mayhem Package (…" at bounding box center [687, 183] width 184 height 187
drag, startPoint x: 720, startPoint y: 196, endPoint x: 733, endPoint y: 200, distance: 13.4
click at [720, 196] on div "Must be booked 3 days in advance. The Total Mayhem Package ($21.99 per person) …" at bounding box center [729, 187] width 101 height 127
